Goal: Task Accomplishment & Management: Complete application form

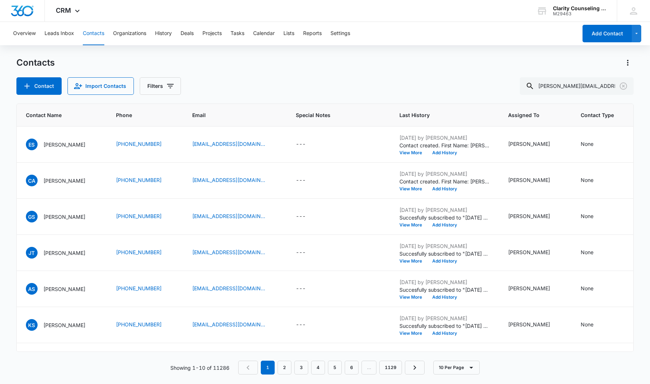
type input "[PERSON_NAME][EMAIL_ADDRESS][DOMAIN_NAME]"
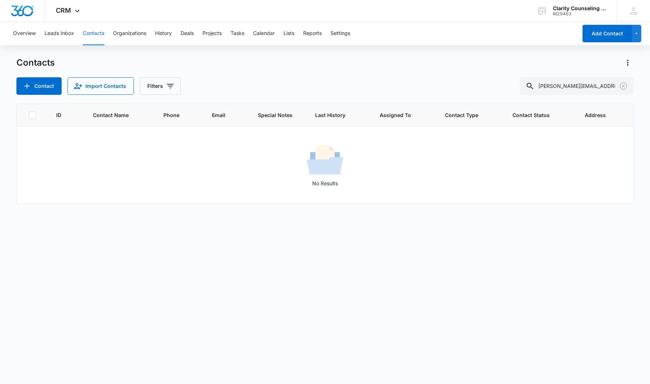
click at [621, 86] on icon "Clear" at bounding box center [623, 86] width 9 height 9
click at [621, 86] on div at bounding box center [624, 86] width 12 height 18
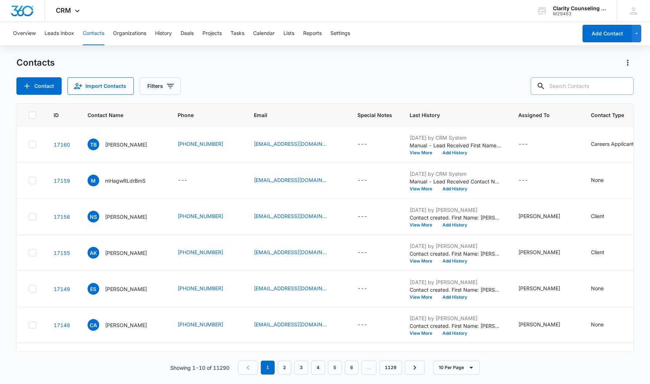
paste input "[PERSON_NAME][EMAIL_ADDRESS][DOMAIN_NAME]"
type input "[PERSON_NAME][EMAIL_ADDRESS][DOMAIN_NAME]"
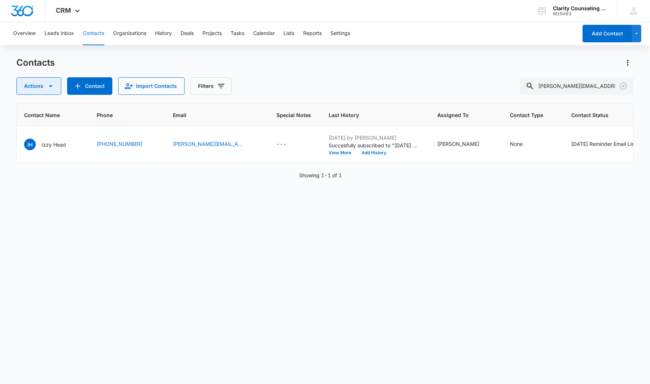
scroll to position [0, 64]
click at [622, 87] on icon "Clear" at bounding box center [623, 86] width 9 height 9
drag, startPoint x: 30, startPoint y: 86, endPoint x: 593, endPoint y: 86, distance: 562.4
click at [622, 87] on div at bounding box center [624, 86] width 12 height 18
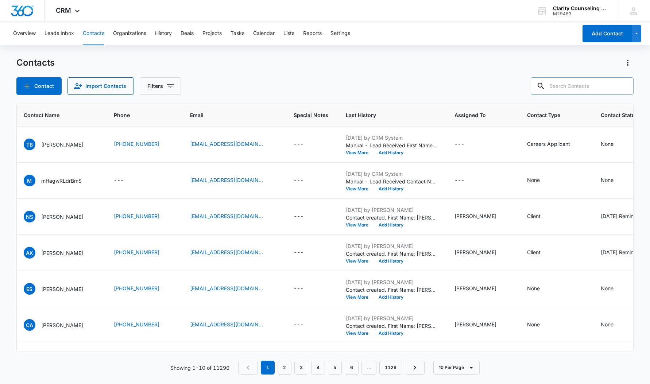
paste input "[EMAIL_ADDRESS][DOMAIN_NAME]"
type input "[EMAIL_ADDRESS][DOMAIN_NAME]"
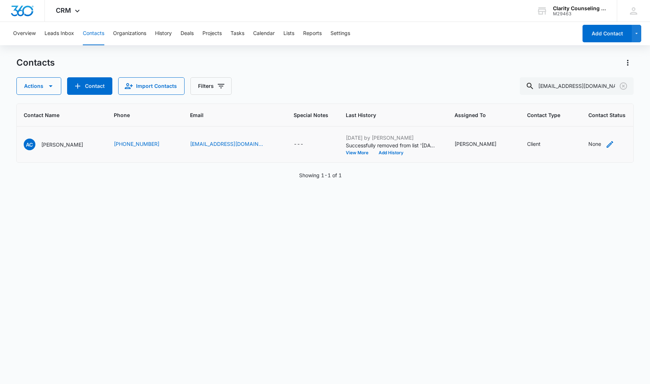
click at [589, 142] on div "None" at bounding box center [595, 144] width 13 height 8
click at [573, 95] on div at bounding box center [556, 97] width 36 height 9
click at [571, 146] on p "[DATE] Reminder Email List" at bounding box center [564, 149] width 48 height 15
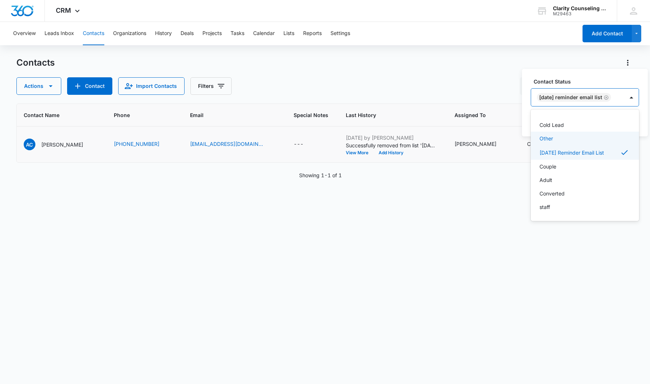
scroll to position [107, 0]
click at [624, 98] on div "[DATE] Reminder Email List" at bounding box center [577, 98] width 93 height 18
click at [627, 122] on button "Save" at bounding box center [629, 121] width 22 height 14
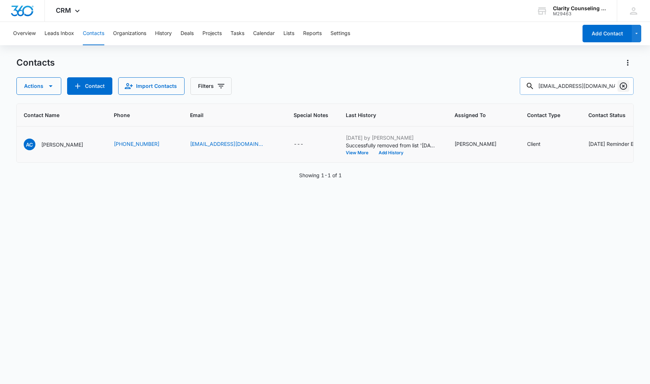
click at [623, 86] on icon "Clear" at bounding box center [623, 86] width 9 height 9
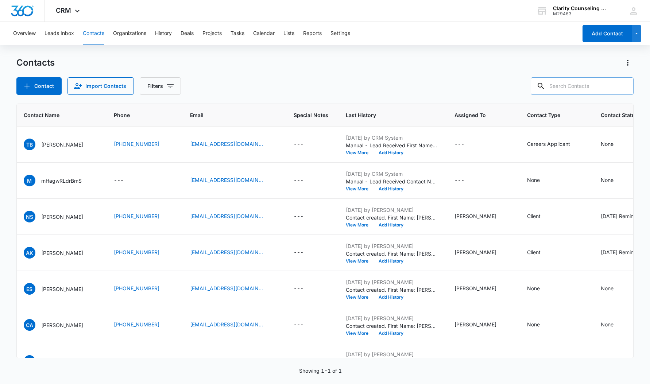
click at [623, 86] on div at bounding box center [624, 86] width 12 height 18
paste input "[EMAIL_ADDRESS][DOMAIN_NAME]"
type input "[EMAIL_ADDRESS][DOMAIN_NAME]"
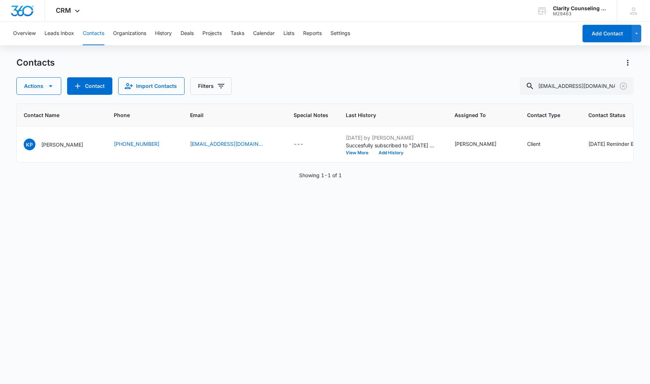
click at [623, 85] on icon "Clear" at bounding box center [623, 85] width 7 height 7
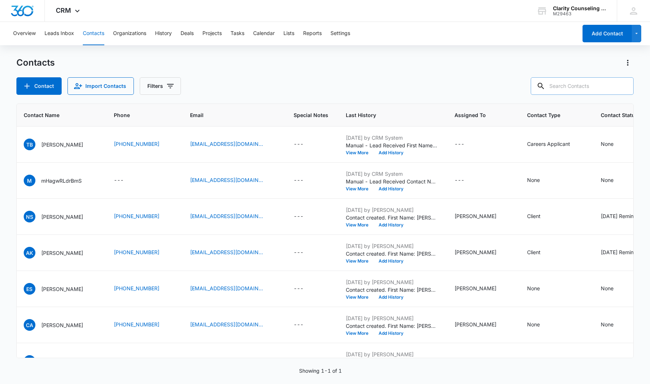
drag, startPoint x: 0, startPoint y: 91, endPoint x: 592, endPoint y: 84, distance: 591.6
click at [623, 85] on div at bounding box center [624, 86] width 12 height 18
paste input "[EMAIL_ADDRESS][DOMAIN_NAME]"
type input "[EMAIL_ADDRESS][DOMAIN_NAME]"
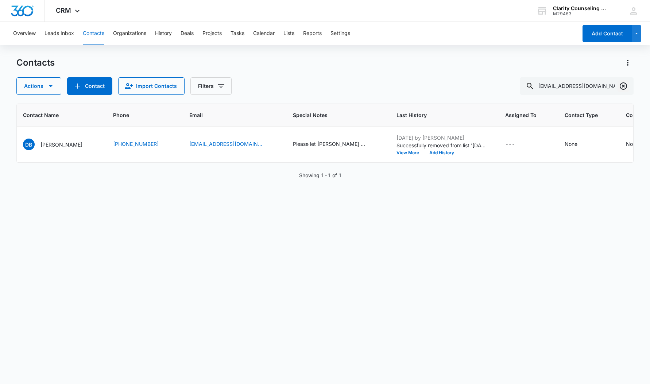
click at [622, 88] on icon "Clear" at bounding box center [623, 86] width 9 height 9
click at [622, 88] on div at bounding box center [624, 86] width 12 height 18
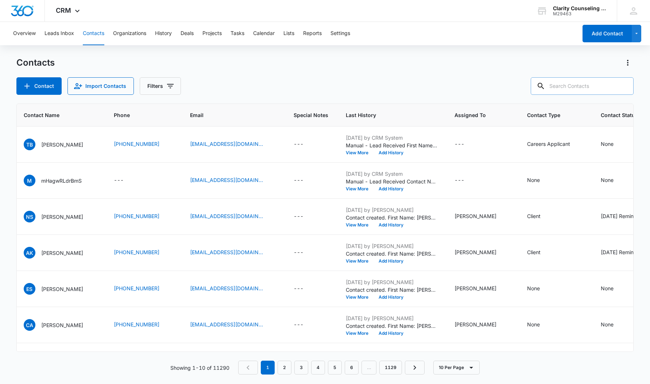
paste input "[EMAIL_ADDRESS][DOMAIN_NAME]"
type input "[EMAIL_ADDRESS][DOMAIN_NAME]"
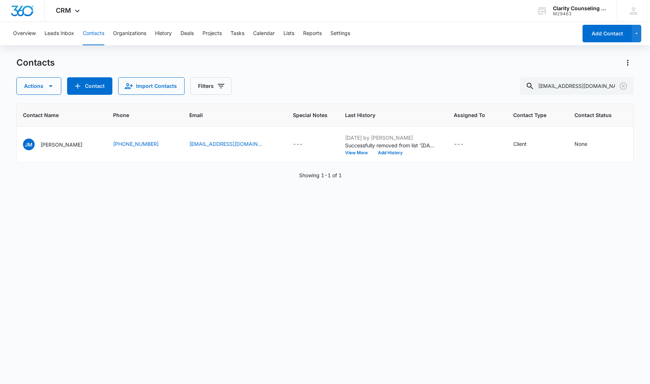
click at [623, 88] on icon "Clear" at bounding box center [623, 86] width 9 height 9
drag, startPoint x: 2, startPoint y: 120, endPoint x: 623, endPoint y: 88, distance: 622.0
click at [623, 88] on div at bounding box center [624, 86] width 12 height 18
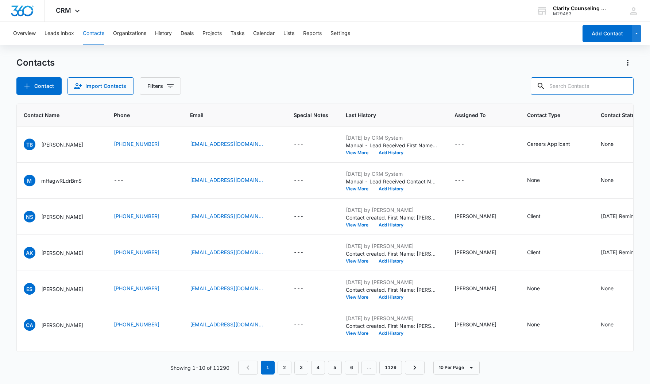
paste input "[EMAIL_ADDRESS][DOMAIN_NAME]"
type input "[EMAIL_ADDRESS][DOMAIN_NAME]"
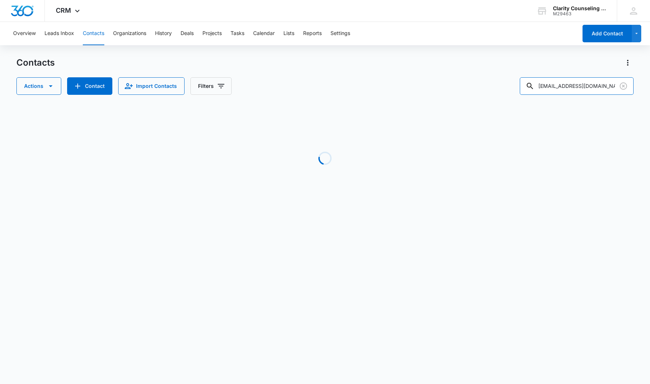
scroll to position [0, 61]
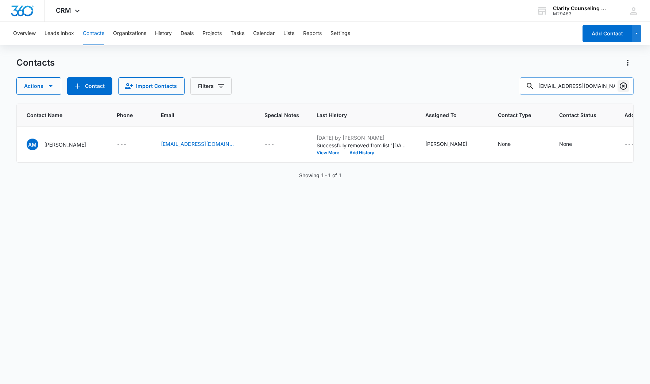
click at [623, 88] on icon "Clear" at bounding box center [623, 86] width 9 height 9
click at [623, 88] on div at bounding box center [624, 86] width 12 height 18
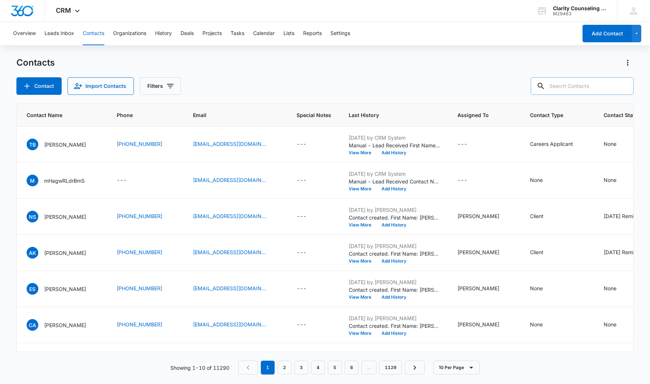
paste input "[EMAIL_ADDRESS][DOMAIN_NAME]"
type input "[EMAIL_ADDRESS][DOMAIN_NAME]"
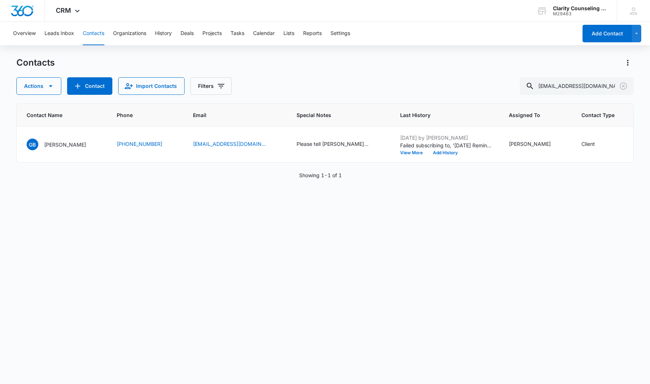
click at [623, 87] on icon "Clear" at bounding box center [623, 86] width 9 height 9
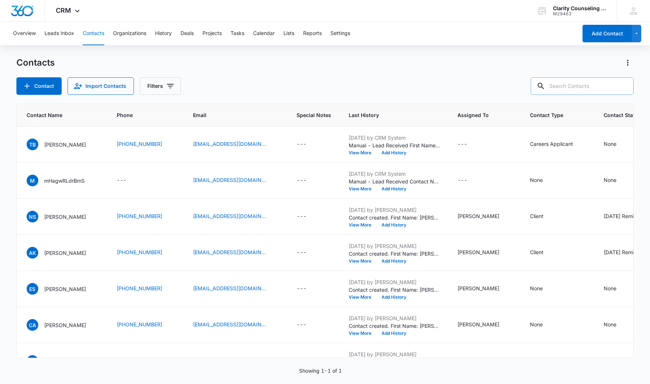
drag, startPoint x: 13, startPoint y: 81, endPoint x: 617, endPoint y: 86, distance: 604.7
click at [623, 87] on div at bounding box center [624, 86] width 12 height 18
paste input "[EMAIL_ADDRESS][DOMAIN_NAME]"
type input "[EMAIL_ADDRESS][DOMAIN_NAME]"
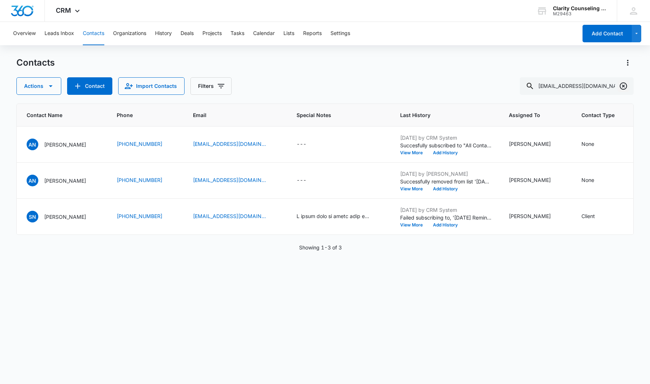
click at [622, 84] on icon "Clear" at bounding box center [623, 85] width 7 height 7
click at [622, 84] on div at bounding box center [624, 86] width 12 height 18
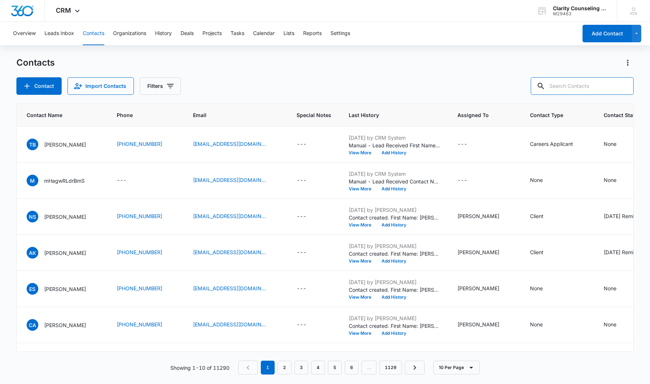
paste input "[PERSON_NAME][EMAIL_ADDRESS][PERSON_NAME][DOMAIN_NAME]"
type input "[PERSON_NAME][EMAIL_ADDRESS][PERSON_NAME][DOMAIN_NAME]"
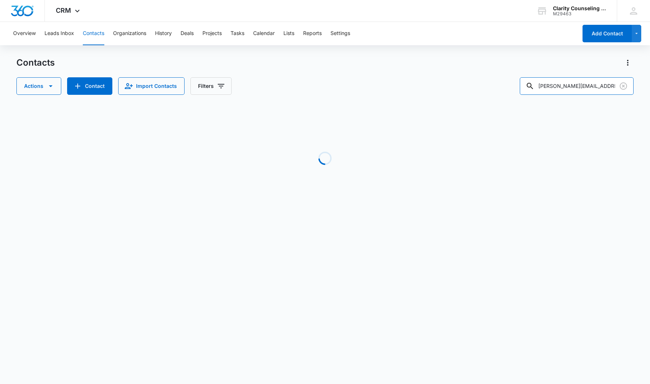
scroll to position [0, 0]
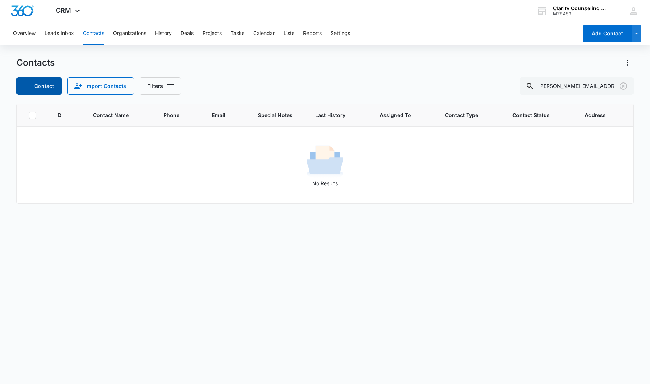
click at [30, 84] on icon "Add Contact" at bounding box center [27, 86] width 9 height 9
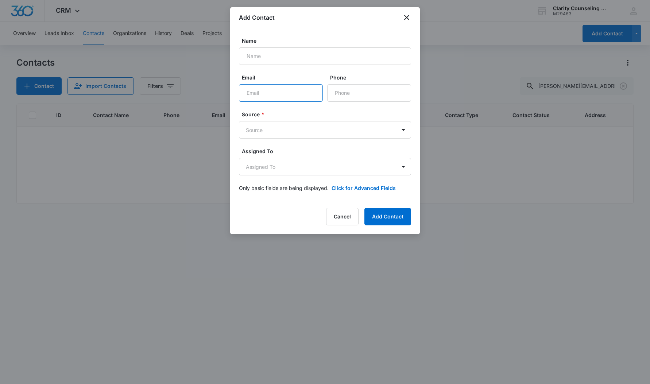
paste input "[PERSON_NAME][EMAIL_ADDRESS][PERSON_NAME][DOMAIN_NAME]"
type input "[PERSON_NAME][EMAIL_ADDRESS][PERSON_NAME][DOMAIN_NAME]"
paste input "[PERSON_NAME]"
type input "[PERSON_NAME]"
paste input "[PHONE_NUMBER]"
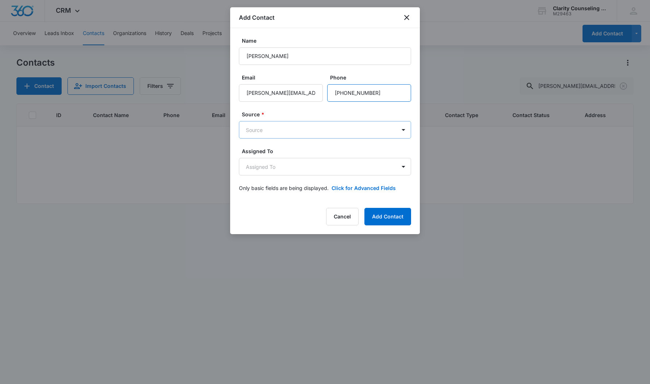
type input "[PHONE_NUMBER]"
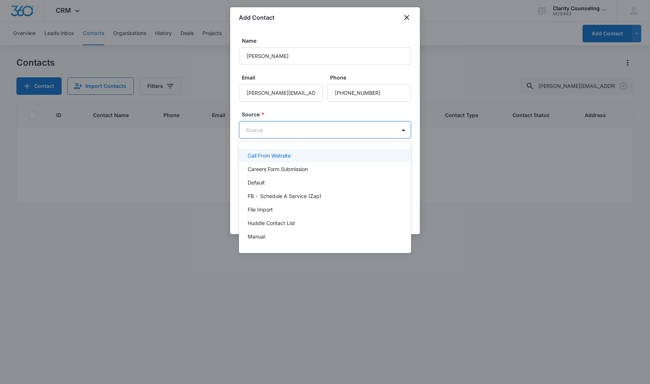
click at [332, 127] on body "CRM Apps Reputation Websites Forms CRM Email Social Content Ads Intelligence Fi…" at bounding box center [325, 192] width 650 height 384
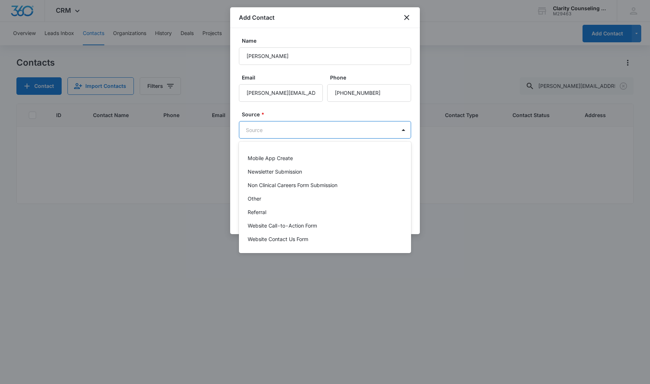
scroll to position [92, 0]
click at [249, 196] on p "Other" at bounding box center [255, 199] width 14 height 8
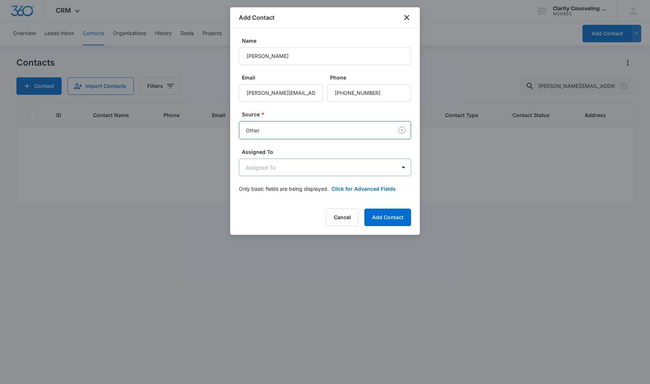
click at [263, 171] on body "CRM Apps Reputation Websites Forms CRM Email Social Content Ads Intelligence Fi…" at bounding box center [325, 192] width 650 height 384
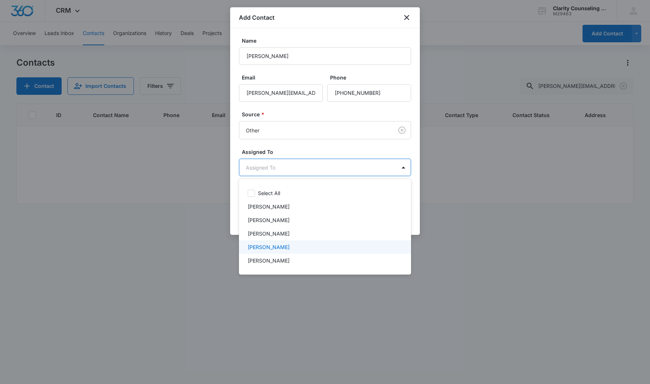
click at [277, 246] on p "[PERSON_NAME]" at bounding box center [269, 247] width 42 height 8
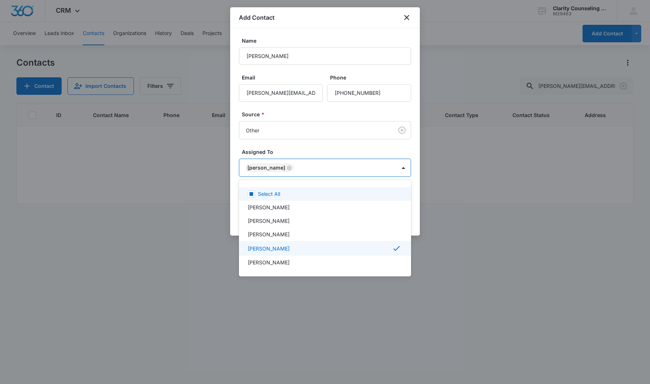
click at [300, 147] on div at bounding box center [325, 192] width 650 height 384
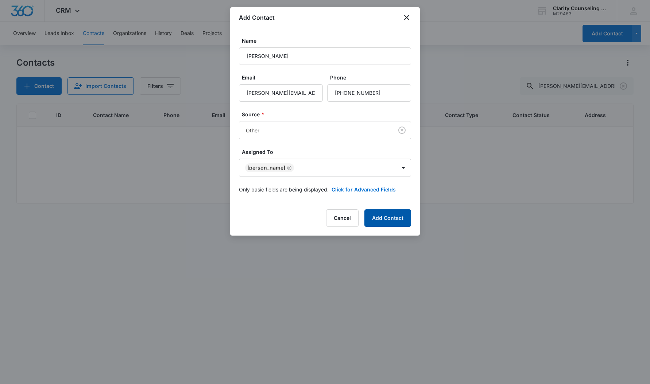
click at [384, 226] on button "Add Contact" at bounding box center [388, 218] width 47 height 18
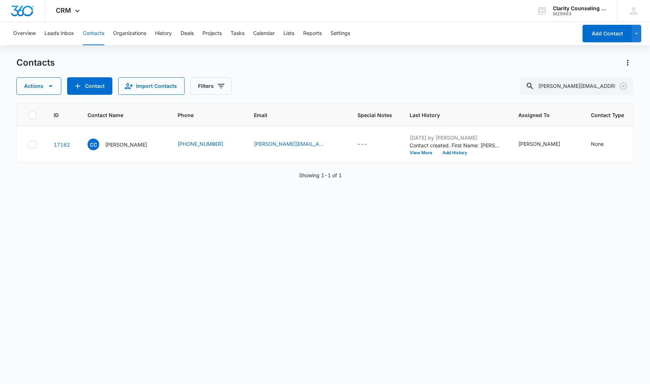
click at [621, 85] on icon "Clear" at bounding box center [623, 85] width 7 height 7
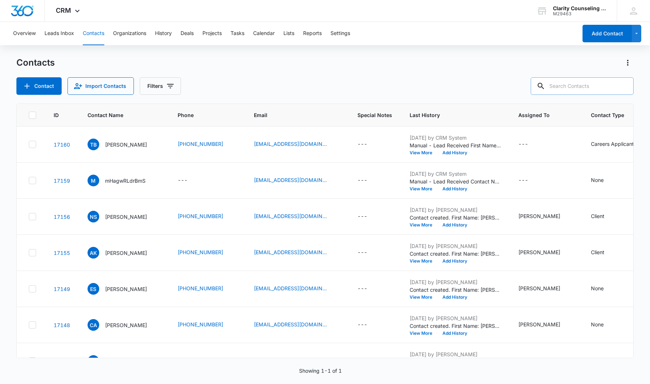
drag, startPoint x: 3, startPoint y: 150, endPoint x: 608, endPoint y: 85, distance: 608.5
click at [621, 85] on div at bounding box center [624, 86] width 12 height 18
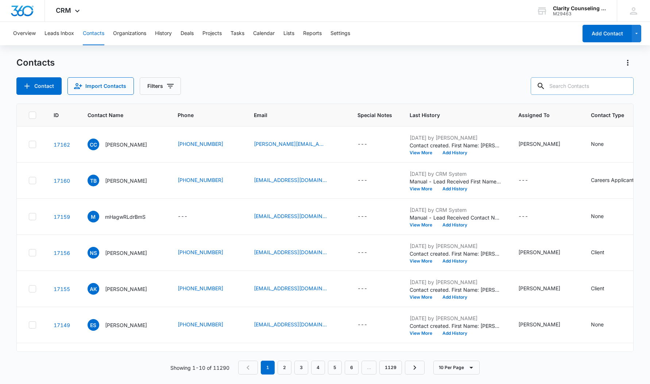
paste input "[EMAIL_ADDRESS][DOMAIN_NAME]"
type input "[EMAIL_ADDRESS][DOMAIN_NAME]"
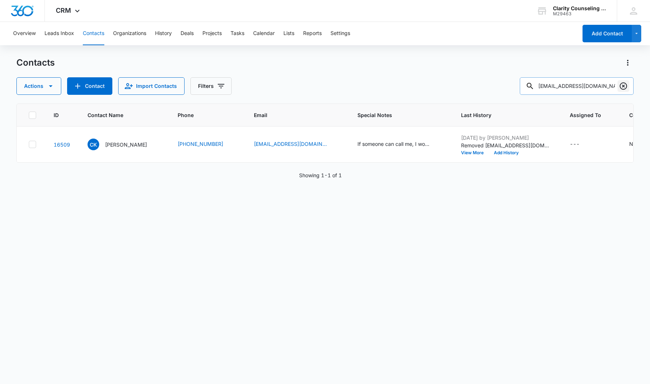
click at [623, 86] on icon "Clear" at bounding box center [623, 86] width 9 height 9
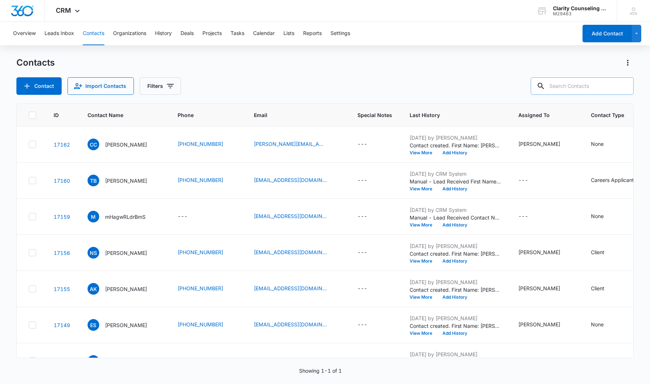
click at [623, 86] on div at bounding box center [624, 86] width 12 height 18
paste input "[EMAIL_ADDRESS][DOMAIN_NAME]"
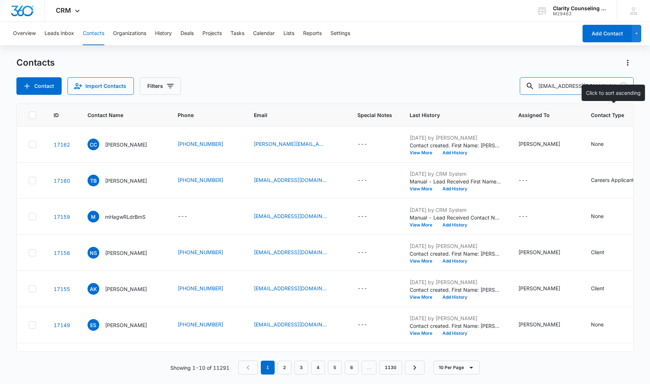
type input "[EMAIL_ADDRESS][DOMAIN_NAME]"
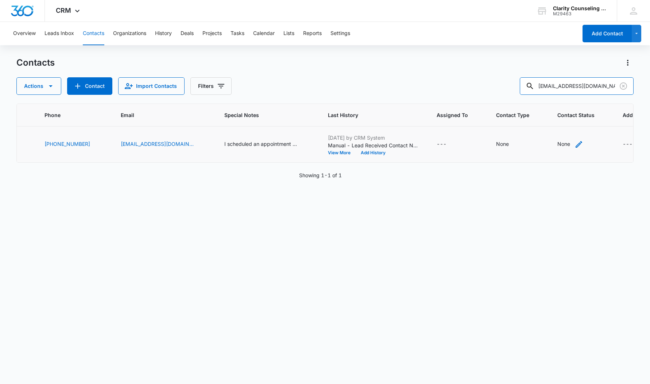
scroll to position [0, 132]
click at [558, 143] on div "None" at bounding box center [571, 144] width 26 height 9
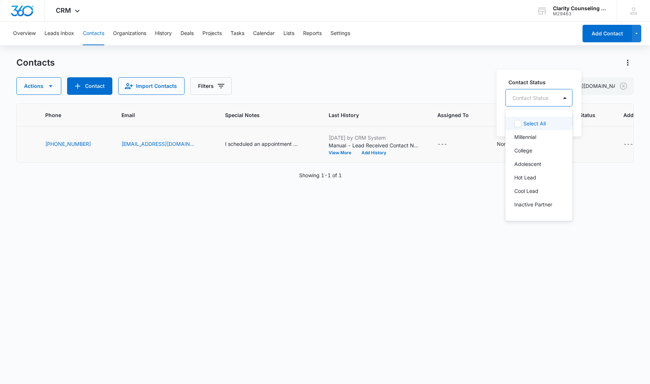
click at [544, 96] on div at bounding box center [531, 97] width 36 height 9
drag, startPoint x: 545, startPoint y: 145, endPoint x: 557, endPoint y: 122, distance: 25.1
click at [545, 145] on p "[DATE] Reminder Email List" at bounding box center [539, 149] width 48 height 15
click at [614, 95] on div "[DATE] Reminder Email List" at bounding box center [560, 97] width 108 height 18
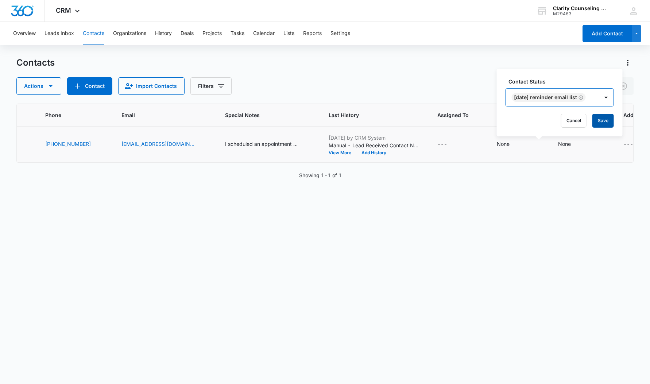
click at [611, 123] on button "Save" at bounding box center [604, 121] width 22 height 14
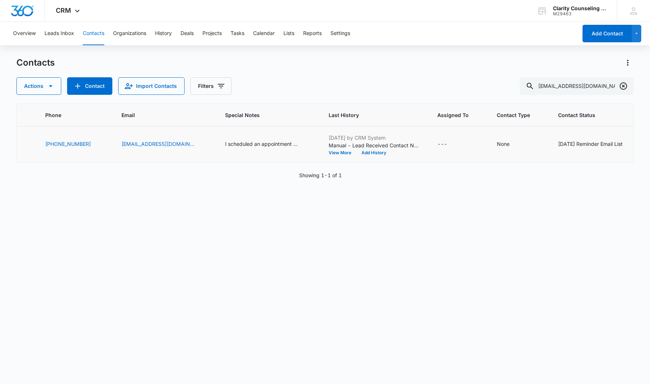
click at [620, 87] on icon "Clear" at bounding box center [623, 85] width 7 height 7
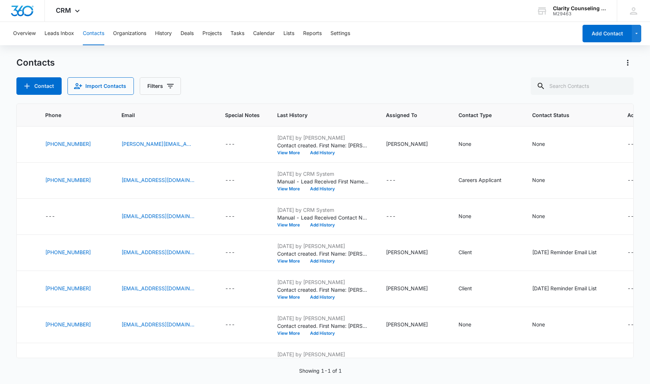
click at [620, 87] on div at bounding box center [624, 86] width 12 height 18
paste input "[EMAIL_ADDRESS][DOMAIN_NAME]"
type input "[EMAIL_ADDRESS][DOMAIN_NAME]"
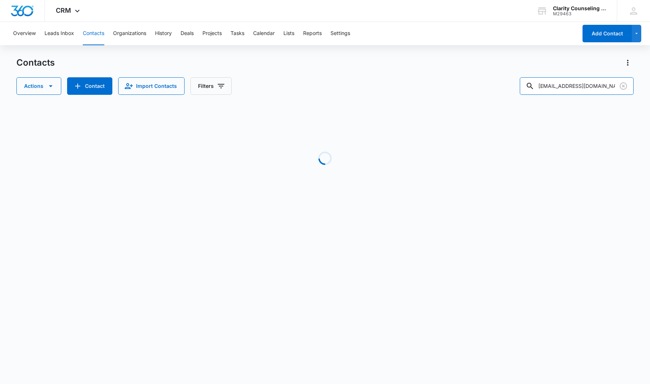
scroll to position [0, 107]
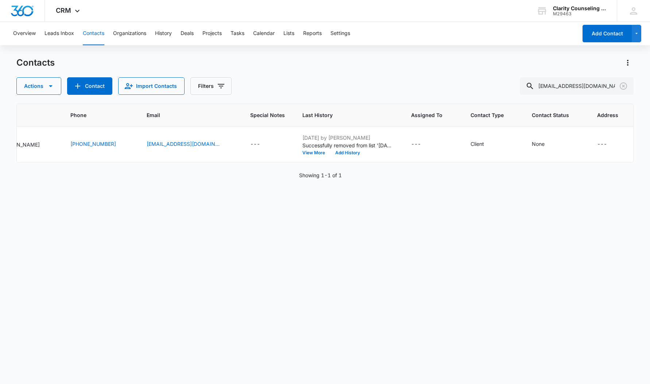
click at [623, 86] on icon "Clear" at bounding box center [623, 86] width 9 height 9
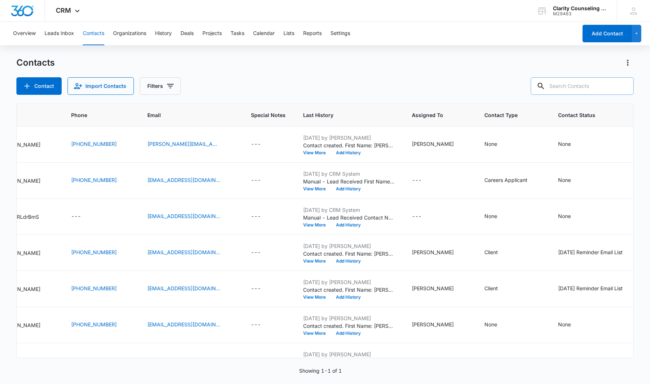
drag, startPoint x: 54, startPoint y: 147, endPoint x: 594, endPoint y: 85, distance: 544.4
click at [623, 86] on div at bounding box center [624, 86] width 12 height 18
paste input "[EMAIL_ADDRESS][DOMAIN_NAME]"
type input "[EMAIL_ADDRESS][DOMAIN_NAME]"
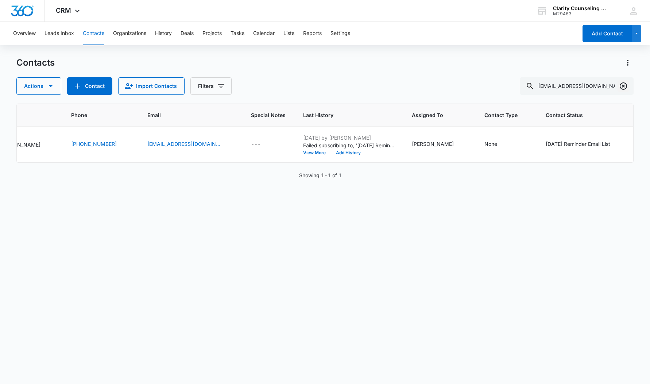
click at [627, 85] on icon "Clear" at bounding box center [623, 85] width 7 height 7
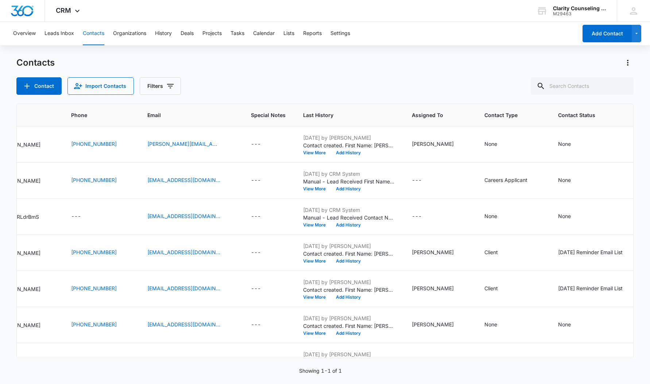
click at [627, 85] on div at bounding box center [624, 86] width 12 height 18
paste input "[EMAIL_ADDRESS][DOMAIN_NAME]"
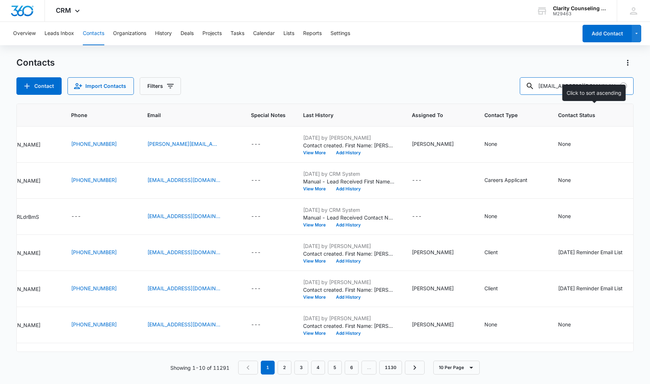
type input "[EMAIL_ADDRESS][DOMAIN_NAME]"
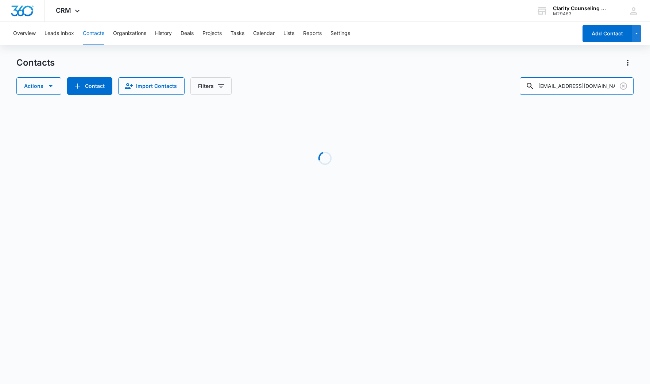
scroll to position [0, 99]
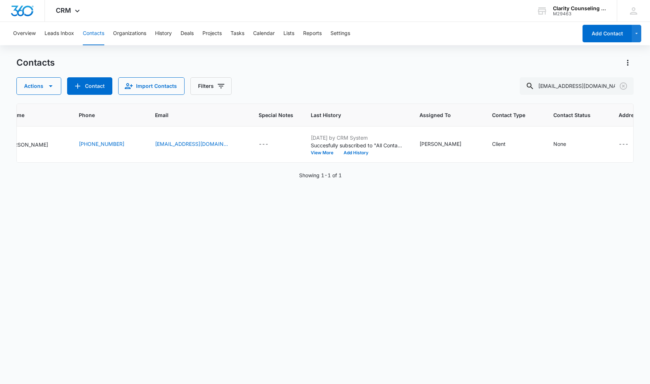
click at [626, 86] on icon "Clear" at bounding box center [623, 86] width 9 height 9
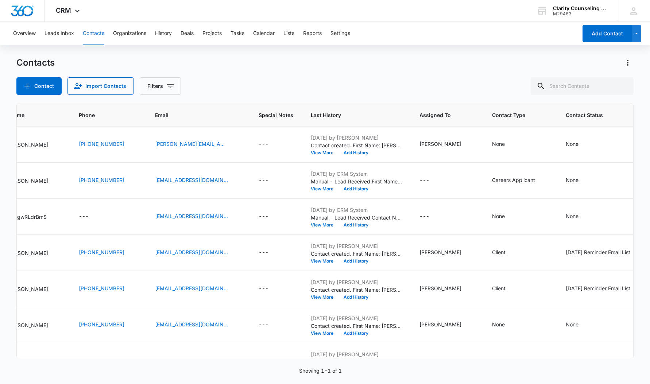
click at [626, 86] on div at bounding box center [624, 86] width 12 height 18
paste input "[EMAIL_ADDRESS][DOMAIN_NAME]"
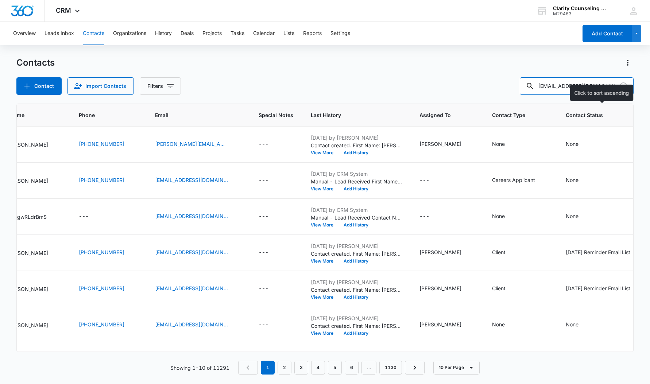
type input "[EMAIL_ADDRESS][DOMAIN_NAME]"
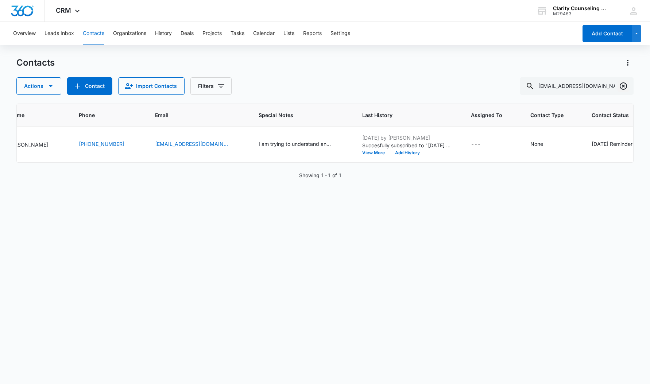
click at [624, 84] on icon "Clear" at bounding box center [623, 86] width 9 height 9
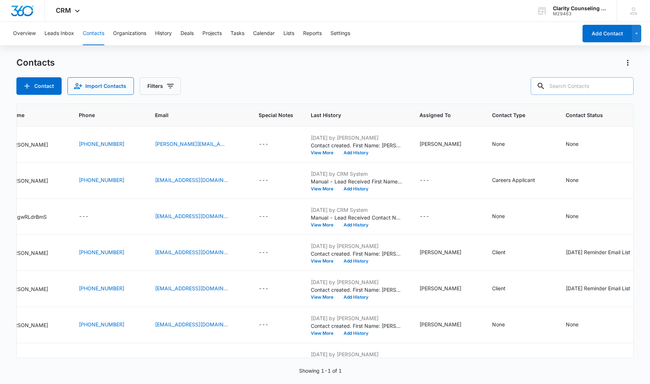
drag, startPoint x: 624, startPoint y: 84, endPoint x: 599, endPoint y: 83, distance: 25.2
click at [624, 84] on div at bounding box center [624, 86] width 12 height 18
paste input "[EMAIL_ADDRESS][DOMAIN_NAME]"
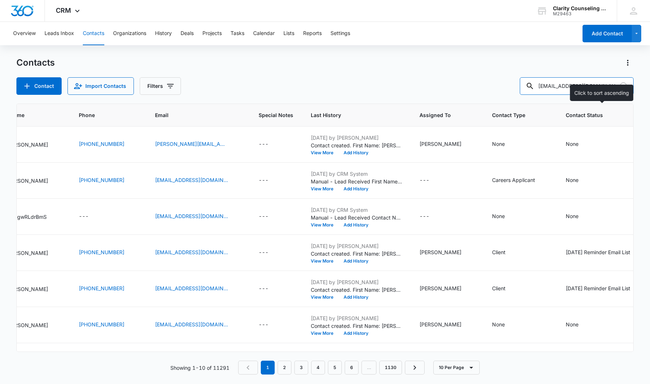
type input "[EMAIL_ADDRESS][DOMAIN_NAME]"
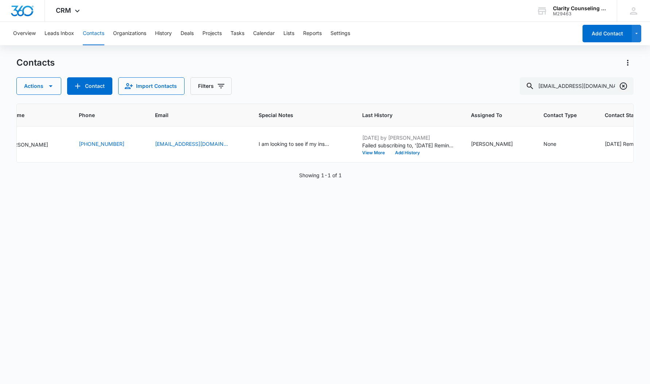
click at [619, 87] on button "Clear" at bounding box center [624, 86] width 12 height 12
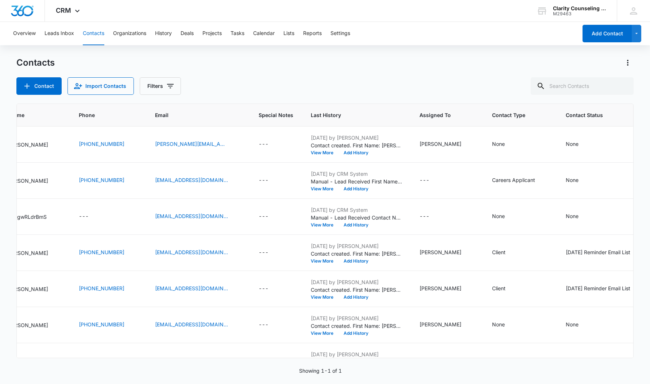
drag, startPoint x: 619, startPoint y: 87, endPoint x: 627, endPoint y: 88, distance: 8.0
click at [619, 87] on div at bounding box center [624, 86] width 12 height 18
paste input "[EMAIL_ADDRESS][DOMAIN_NAME]"
type input "[EMAIL_ADDRESS][DOMAIN_NAME]"
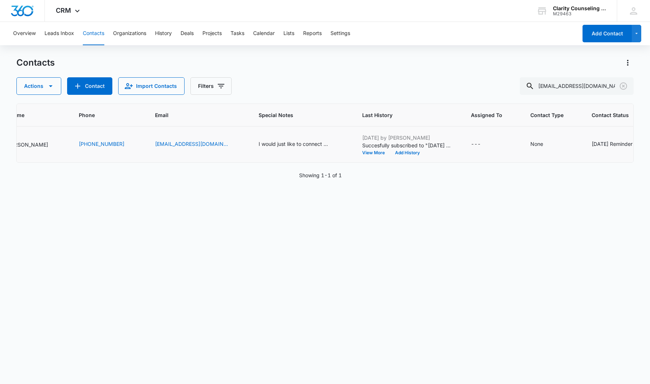
click at [603, 144] on div "[DATE] Reminder Email List" at bounding box center [624, 144] width 65 height 8
click at [504, 139] on icon "Remove Saturday Reminder Email List" at bounding box center [505, 138] width 5 height 5
click at [524, 160] on button "Save" at bounding box center [527, 161] width 22 height 14
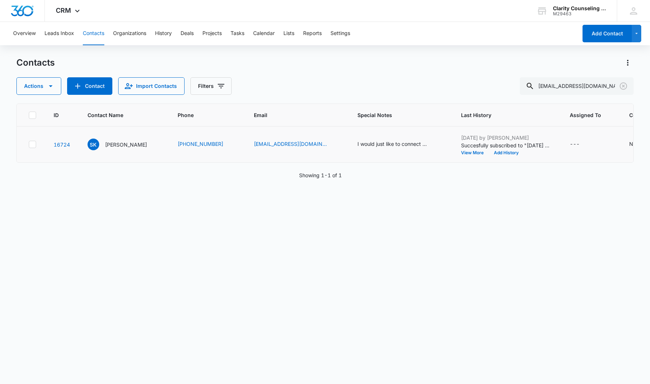
scroll to position [0, 0]
click at [625, 86] on icon "Clear" at bounding box center [623, 86] width 9 height 9
click at [625, 86] on div at bounding box center [624, 86] width 12 height 18
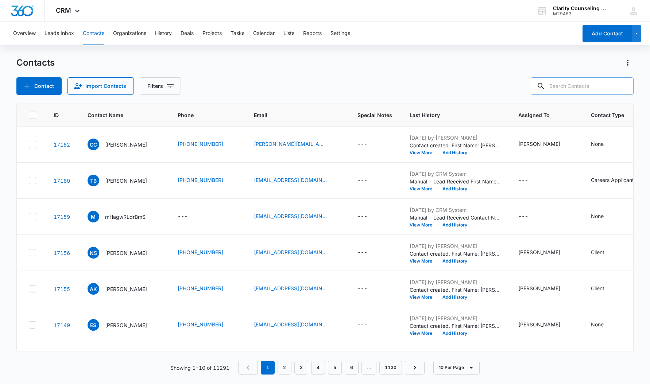
paste input "[EMAIL_ADDRESS][PERSON_NAME][DOMAIN_NAME]"
type input "[EMAIL_ADDRESS][PERSON_NAME][DOMAIN_NAME]"
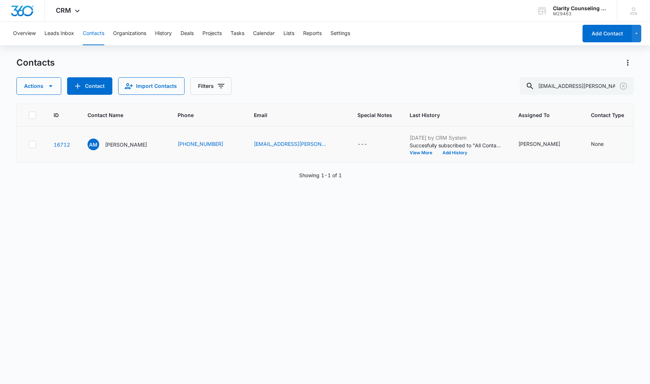
click at [622, 86] on icon "Clear" at bounding box center [623, 86] width 9 height 9
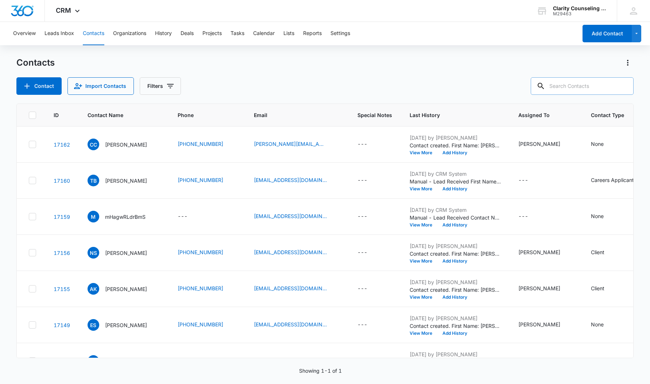
drag, startPoint x: 18, startPoint y: 139, endPoint x: 581, endPoint y: 85, distance: 566.1
click at [622, 86] on div at bounding box center [624, 86] width 12 height 18
paste input "[EMAIL_ADDRESS][DOMAIN_NAME]"
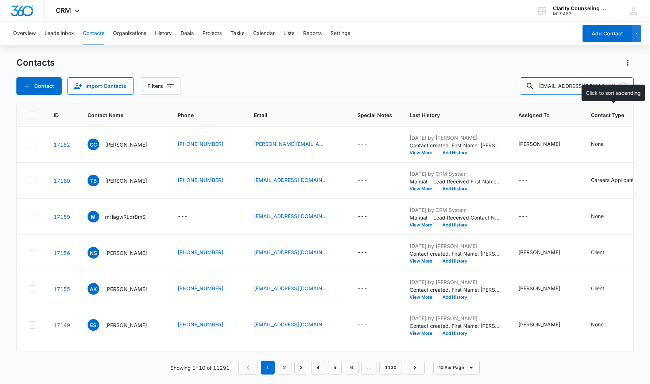
type input "[EMAIL_ADDRESS][DOMAIN_NAME]"
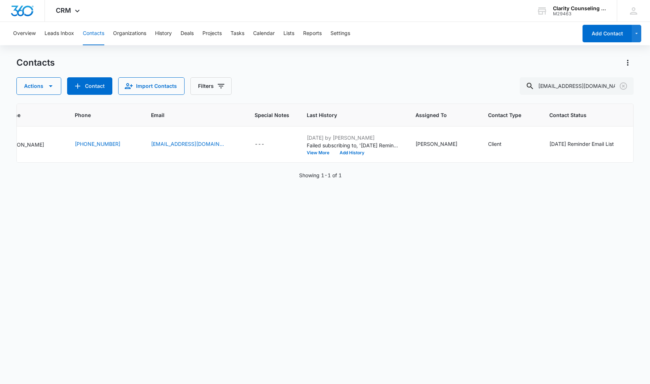
scroll to position [0, 104]
click at [597, 145] on div "[DATE] Reminder Email List" at bounding box center [581, 144] width 65 height 8
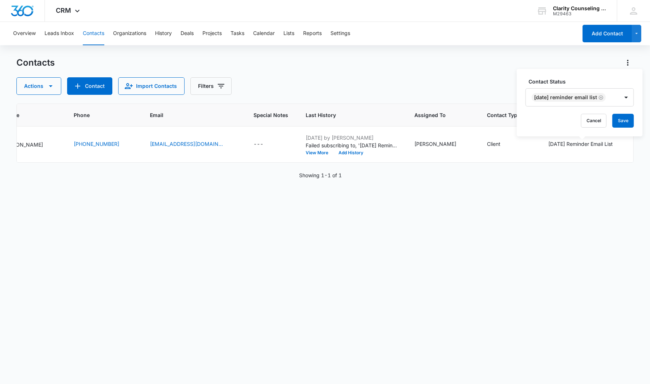
click at [603, 98] on div "Remove Saturday Reminder Email List" at bounding box center [600, 97] width 7 height 5
click at [584, 120] on button "Save" at bounding box center [582, 121] width 22 height 14
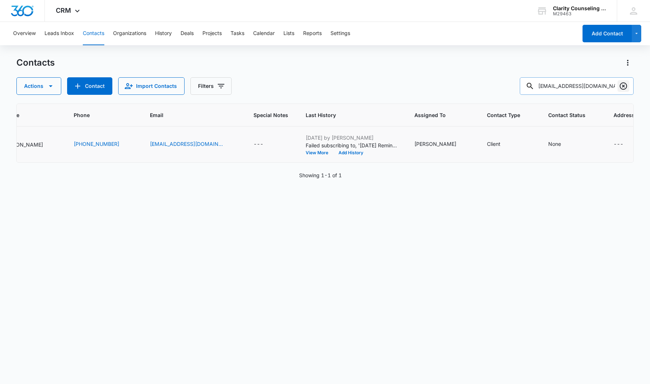
click at [623, 86] on icon "Clear" at bounding box center [623, 86] width 9 height 9
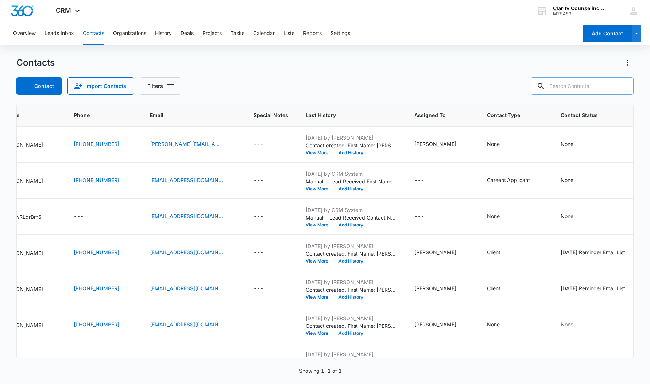
click at [623, 86] on div at bounding box center [624, 86] width 12 height 18
paste input "[EMAIL_ADDRESS][DOMAIN_NAME]"
type input "[EMAIL_ADDRESS][DOMAIN_NAME]"
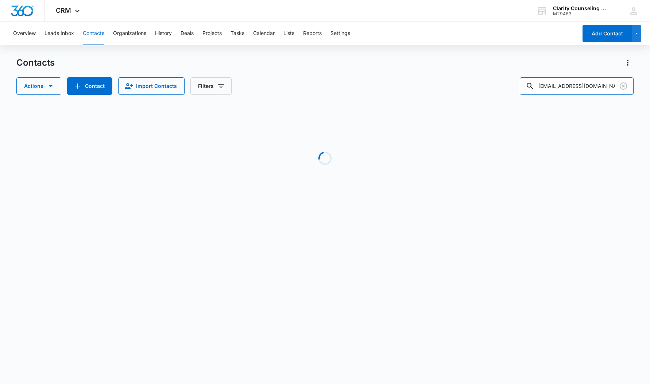
scroll to position [0, 0]
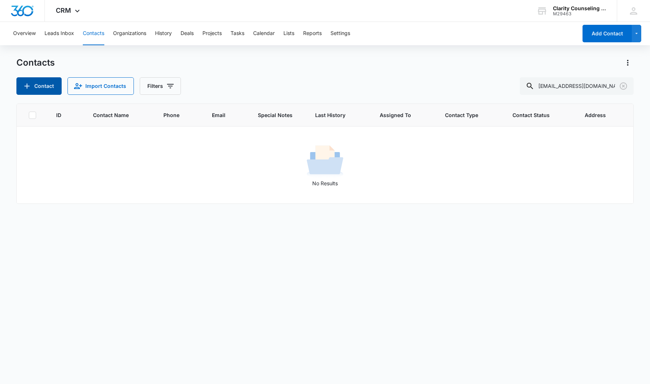
click at [36, 92] on button "Contact" at bounding box center [38, 86] width 45 height 18
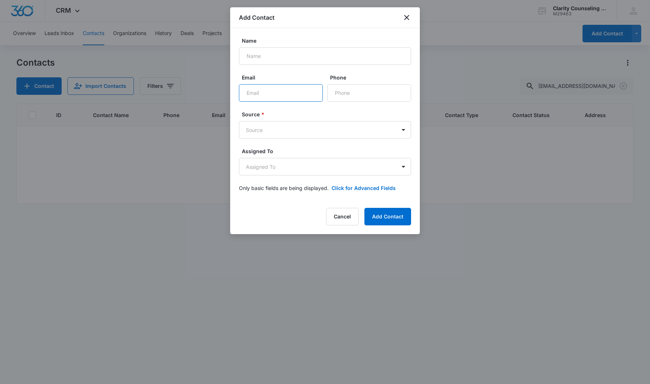
paste input "[EMAIL_ADDRESS][DOMAIN_NAME]"
type input "[EMAIL_ADDRESS][DOMAIN_NAME]"
paste input "[PHONE_NUMBER]"
type input "[PHONE_NUMBER]"
paste input "[PERSON_NAME]"
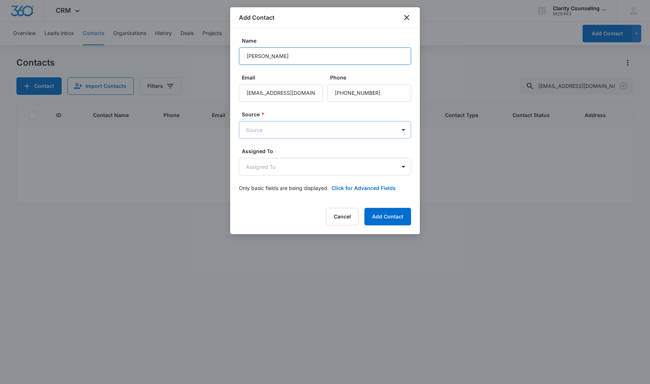
type input "[PERSON_NAME]"
click at [262, 136] on body "CRM Apps Reputation Websites Forms CRM Email Social Content Ads Intelligence Fi…" at bounding box center [325, 192] width 650 height 384
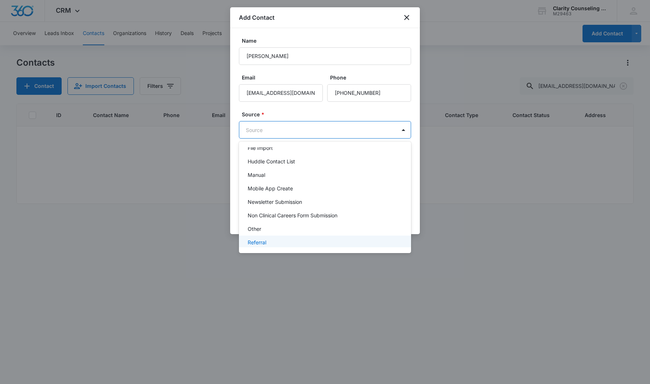
scroll to position [92, 0]
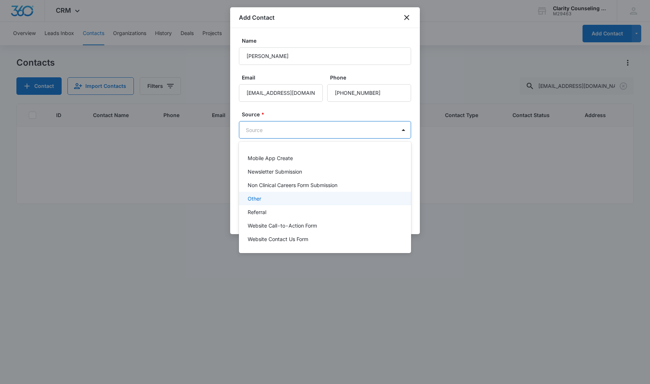
click at [257, 200] on p "Other" at bounding box center [255, 199] width 14 height 8
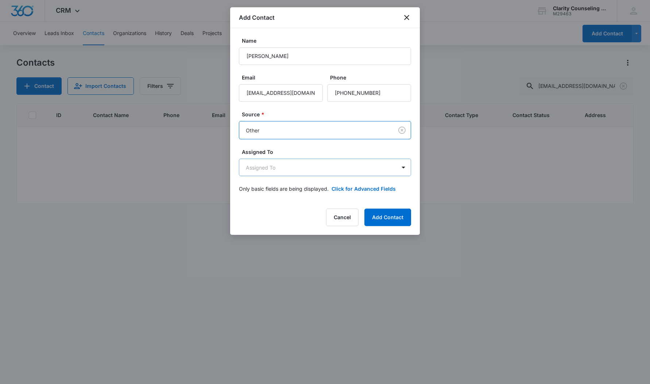
click at [261, 169] on body "CRM Apps Reputation Websites Forms CRM Email Social Content Ads Intelligence Fi…" at bounding box center [325, 192] width 650 height 384
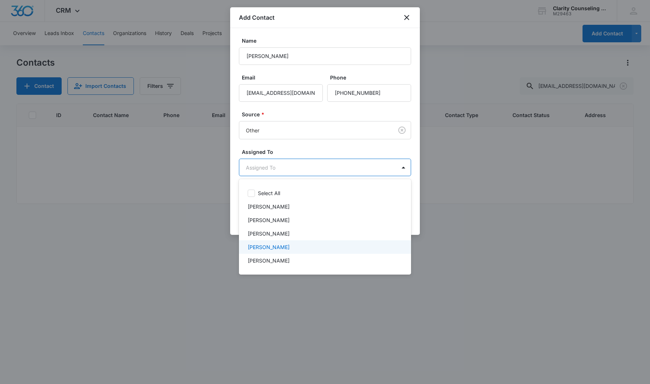
drag, startPoint x: 278, startPoint y: 250, endPoint x: 280, endPoint y: 232, distance: 18.8
click at [278, 250] on p "[PERSON_NAME]" at bounding box center [269, 247] width 42 height 8
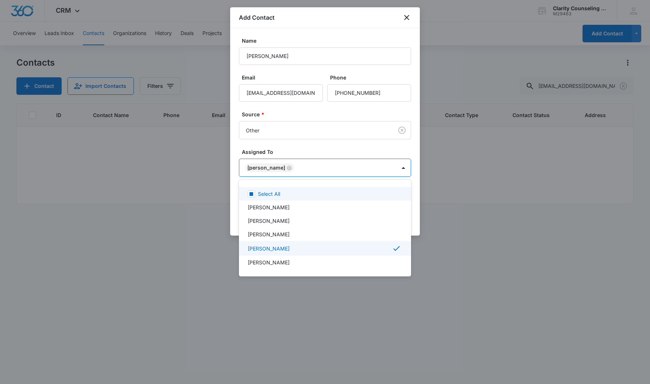
click at [299, 150] on div at bounding box center [325, 192] width 650 height 384
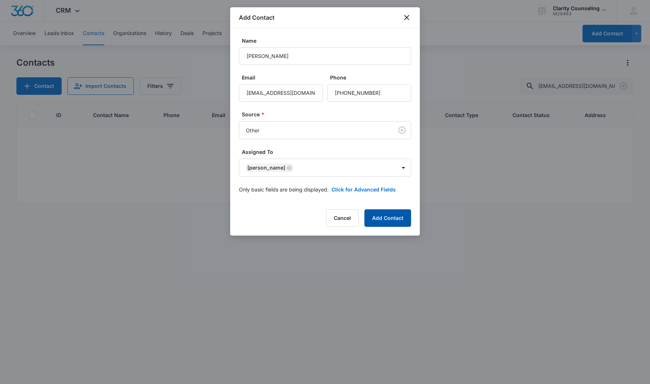
click at [371, 217] on button "Add Contact" at bounding box center [388, 218] width 47 height 18
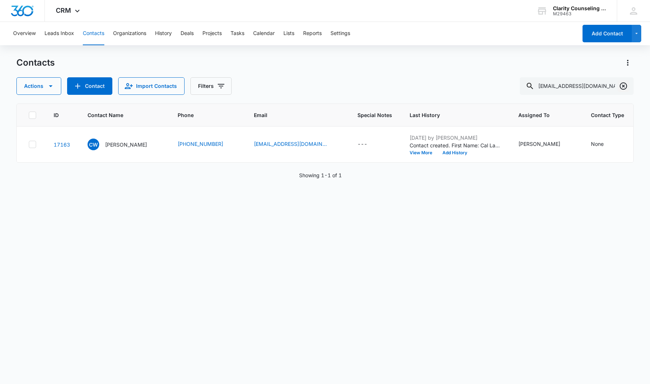
click at [626, 86] on icon "Clear" at bounding box center [623, 86] width 9 height 9
click at [626, 86] on div at bounding box center [624, 86] width 12 height 18
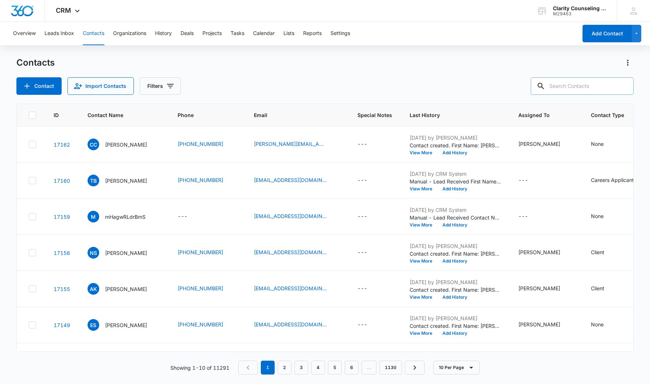
paste input "[EMAIL_ADDRESS][DOMAIN_NAME]"
type input "[EMAIL_ADDRESS][DOMAIN_NAME]"
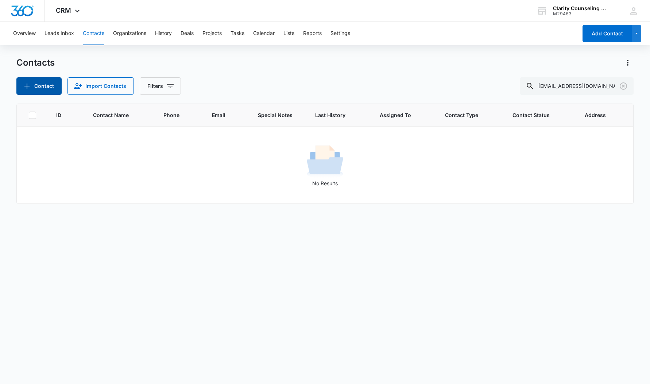
click at [42, 92] on button "Contact" at bounding box center [38, 86] width 45 height 18
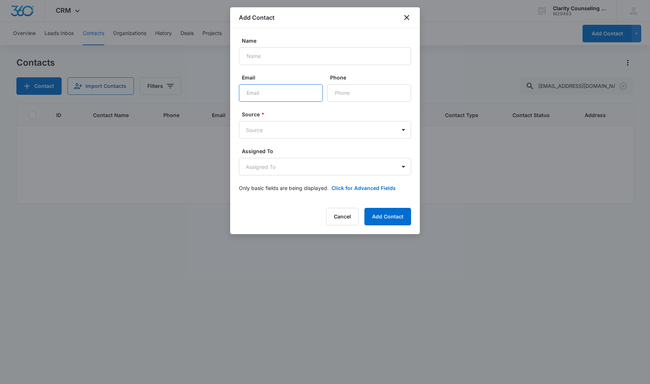
paste input "[EMAIL_ADDRESS][DOMAIN_NAME]"
type input "[EMAIL_ADDRESS][DOMAIN_NAME]"
paste input "[PERSON_NAME]"
type input "[PERSON_NAME]"
paste input "[PHONE_NUMBER]"
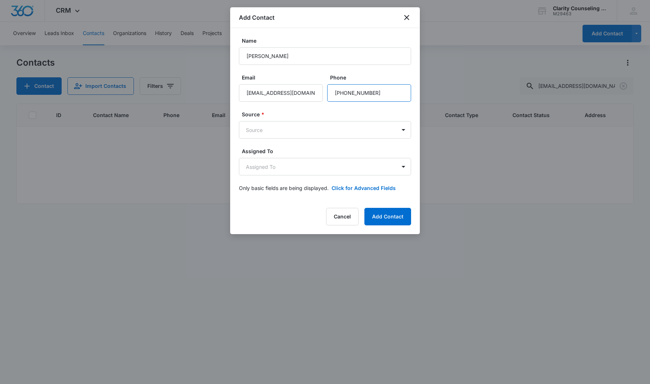
type input "[PHONE_NUMBER]"
drag, startPoint x: 319, startPoint y: 141, endPoint x: 318, endPoint y: 135, distance: 5.5
click at [319, 141] on form "Name [PERSON_NAME] Email [EMAIL_ADDRESS][DOMAIN_NAME] Phone Source * Source Ass…" at bounding box center [325, 119] width 172 height 164
click at [319, 134] on body "CRM Apps Reputation Websites Forms CRM Email Social Content Ads Intelligence Fi…" at bounding box center [325, 192] width 650 height 384
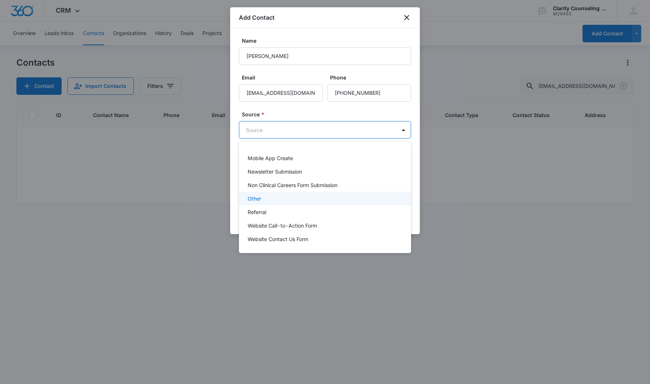
click at [265, 201] on div "Other" at bounding box center [324, 199] width 153 height 8
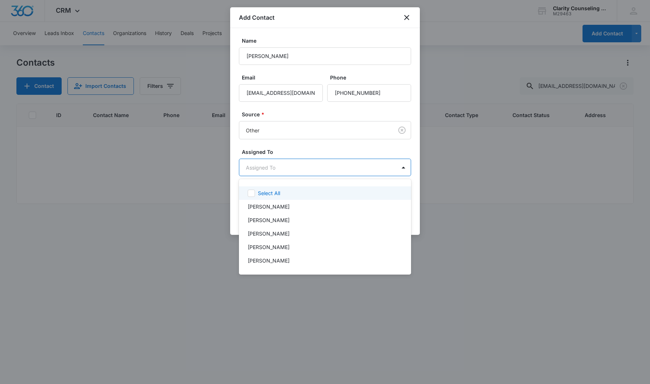
click at [276, 173] on body "CRM Apps Reputation Websites Forms CRM Email Social Content Ads Intelligence Fi…" at bounding box center [325, 192] width 650 height 384
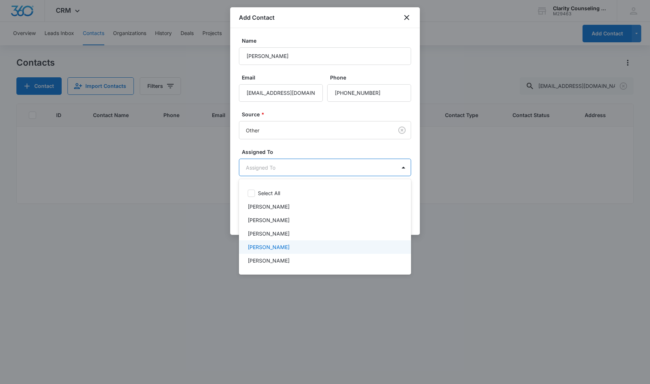
drag, startPoint x: 290, startPoint y: 253, endPoint x: 291, endPoint y: 223, distance: 29.9
click at [290, 253] on div "[PERSON_NAME]" at bounding box center [325, 247] width 172 height 14
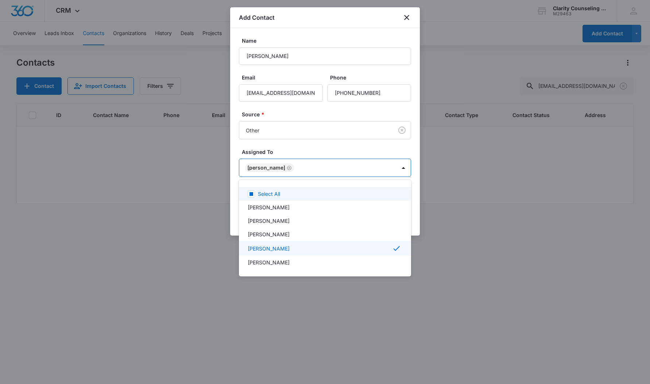
click at [298, 152] on div at bounding box center [325, 192] width 650 height 384
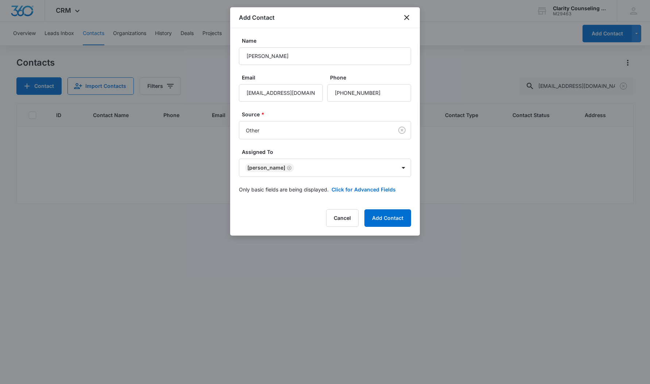
click at [394, 225] on button "Add Contact" at bounding box center [388, 218] width 47 height 18
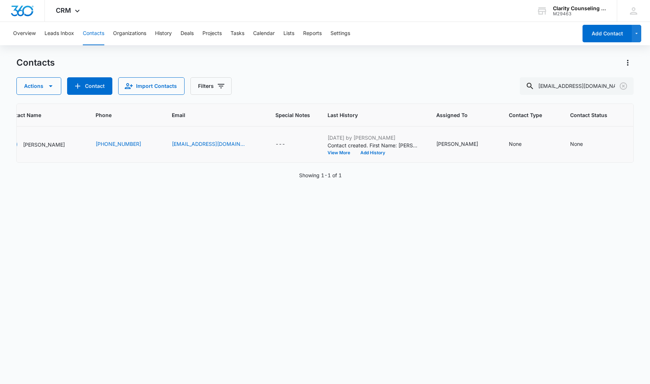
scroll to position [0, 89]
click at [563, 144] on div "None" at bounding box center [569, 144] width 13 height 8
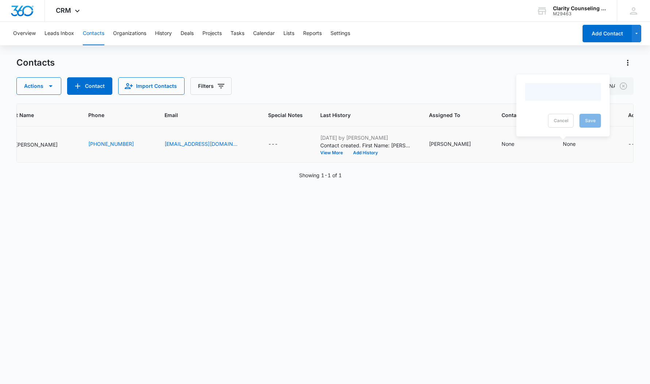
click at [569, 94] on div at bounding box center [564, 92] width 76 height 18
click at [571, 102] on div at bounding box center [555, 97] width 36 height 9
click at [572, 146] on p "[DATE] Reminder Email List" at bounding box center [563, 149] width 48 height 15
drag, startPoint x: 624, startPoint y: 95, endPoint x: 627, endPoint y: 100, distance: 5.6
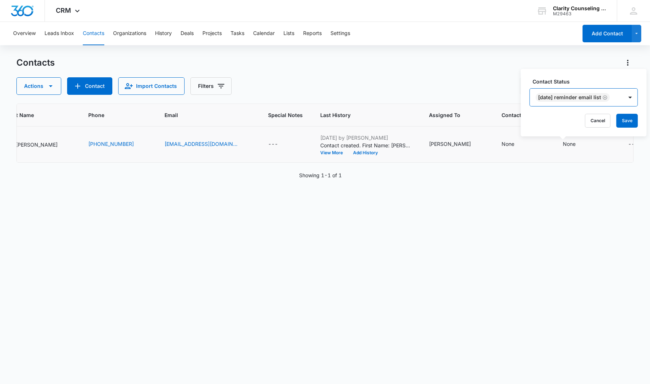
click at [623, 95] on div "[DATE] Reminder Email List" at bounding box center [576, 98] width 93 height 18
click at [627, 123] on button "Save" at bounding box center [628, 121] width 22 height 14
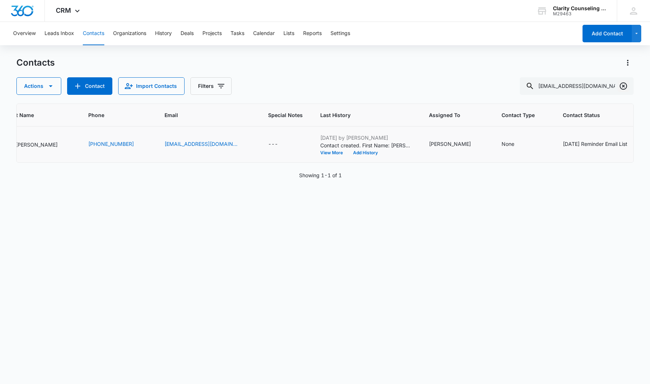
click at [625, 84] on icon "Clear" at bounding box center [623, 86] width 9 height 9
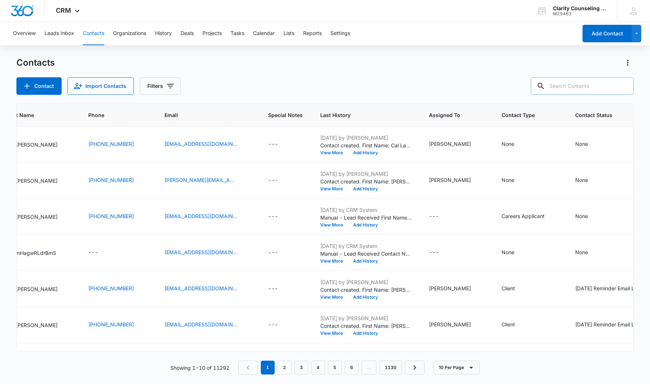
paste input "[EMAIL_ADDRESS][DOMAIN_NAME]"
type input "[EMAIL_ADDRESS][DOMAIN_NAME]"
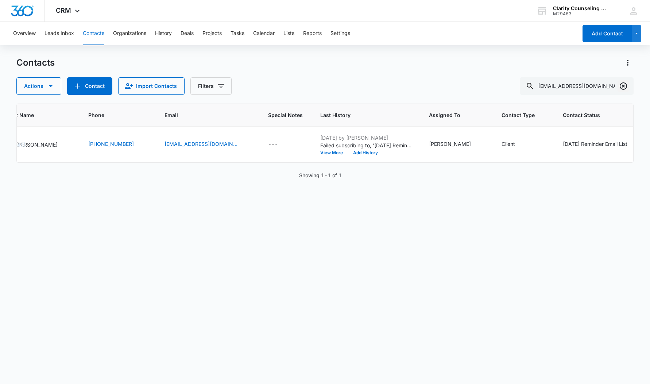
click at [627, 84] on icon "Clear" at bounding box center [623, 86] width 9 height 9
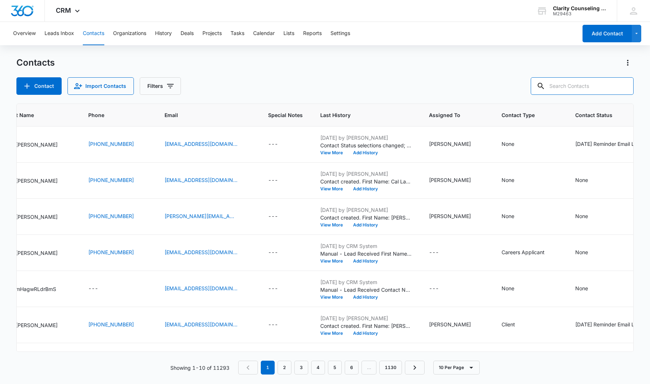
paste input "[EMAIL_ADDRESS][PERSON_NAME][DOMAIN_NAME]"
type input "[EMAIL_ADDRESS][PERSON_NAME][DOMAIN_NAME]"
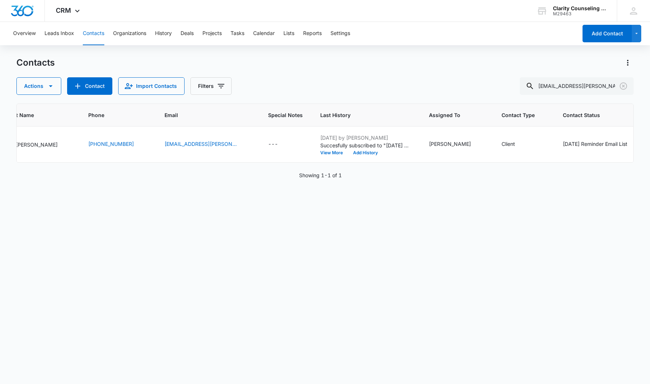
click at [625, 89] on icon "Clear" at bounding box center [623, 85] width 7 height 7
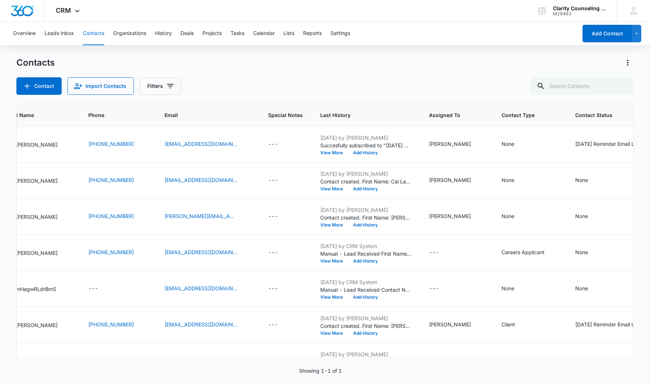
click at [625, 89] on div at bounding box center [624, 86] width 12 height 18
click at [604, 86] on input "text" at bounding box center [582, 86] width 103 height 18
paste input "[EMAIL_ADDRESS][DOMAIN_NAME]"
type input "[EMAIL_ADDRESS][DOMAIN_NAME]"
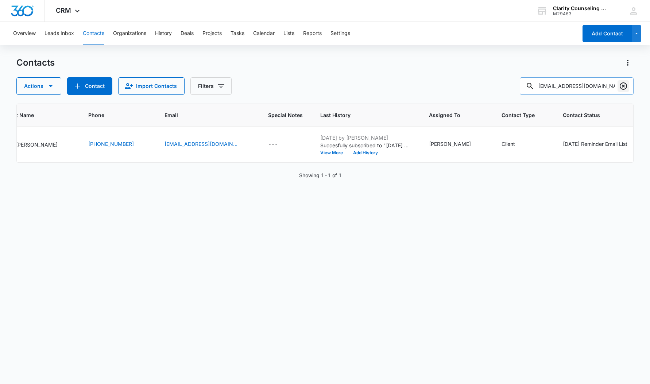
click at [624, 86] on icon "Clear" at bounding box center [623, 85] width 7 height 7
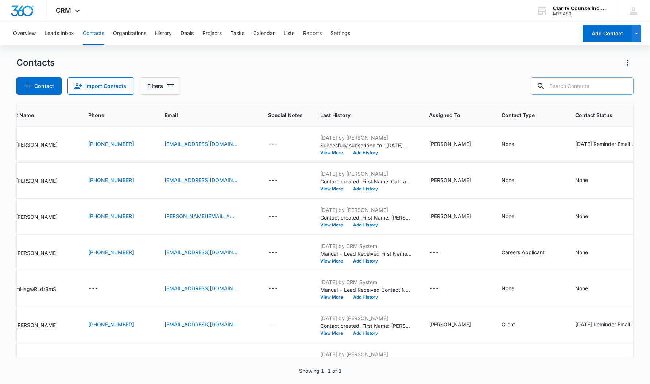
click at [624, 86] on div at bounding box center [624, 86] width 12 height 18
paste input "[EMAIL_ADDRESS][DOMAIN_NAME]"
type input "[EMAIL_ADDRESS][DOMAIN_NAME]"
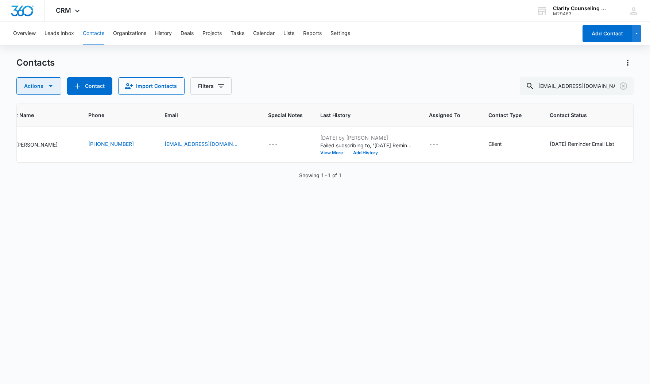
click at [621, 86] on icon "Clear" at bounding box center [623, 86] width 9 height 9
click at [621, 86] on div at bounding box center [624, 86] width 12 height 18
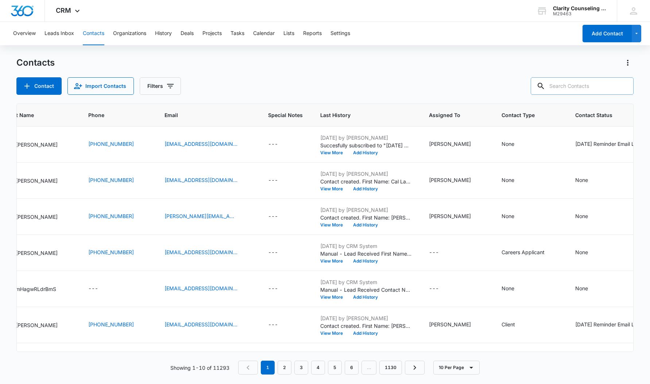
paste input "[EMAIL_ADDRESS][DOMAIN_NAME]"
type input "[EMAIL_ADDRESS][DOMAIN_NAME]"
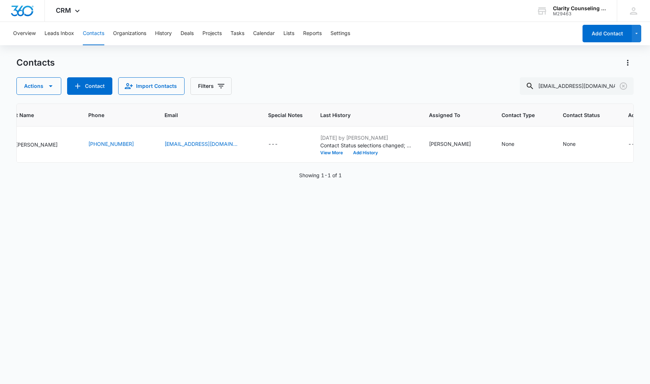
click at [624, 88] on icon "Clear" at bounding box center [623, 86] width 9 height 9
drag, startPoint x: 7, startPoint y: 66, endPoint x: 623, endPoint y: 88, distance: 617.1
click at [623, 88] on div at bounding box center [624, 86] width 12 height 18
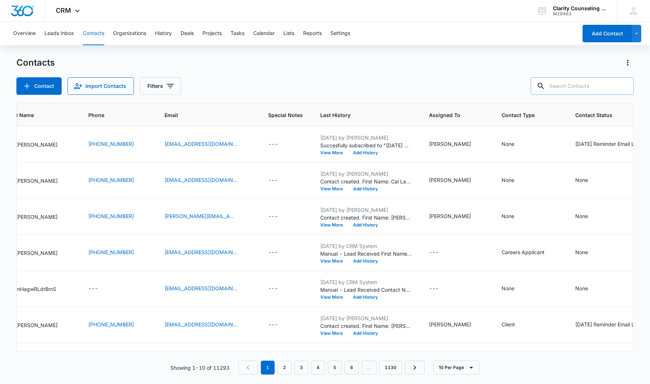
scroll to position [0, 0]
paste input "[EMAIL_ADDRESS][DOMAIN_NAME]"
type input "[EMAIL_ADDRESS][DOMAIN_NAME]"
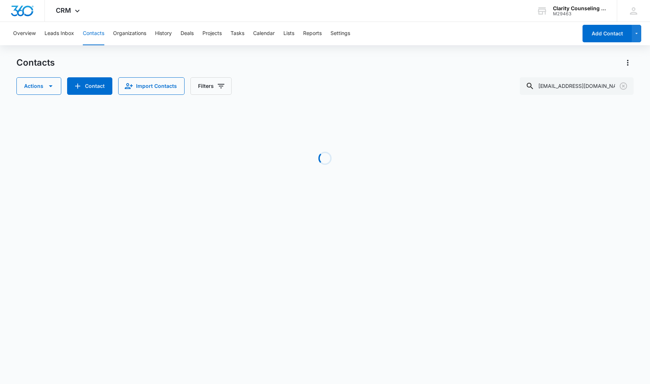
scroll to position [0, 68]
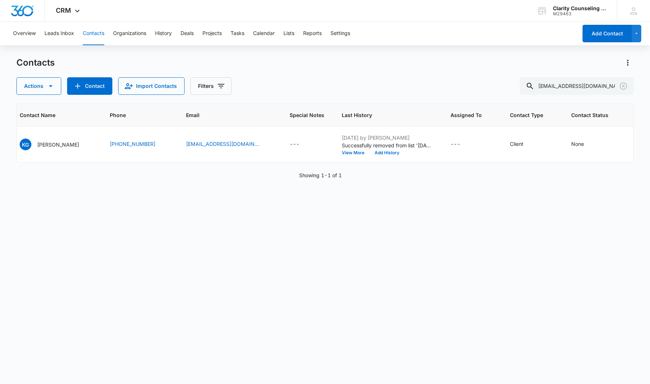
click at [622, 85] on icon "Clear" at bounding box center [623, 86] width 9 height 9
click at [622, 85] on div at bounding box center [624, 86] width 12 height 18
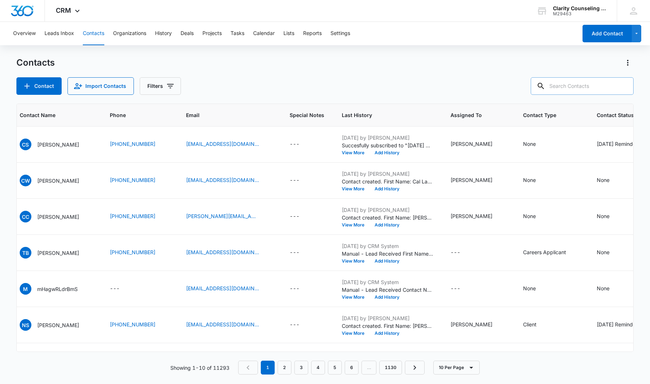
paste input "[EMAIL_ADDRESS][DOMAIN_NAME]"
type input "[EMAIL_ADDRESS][DOMAIN_NAME]"
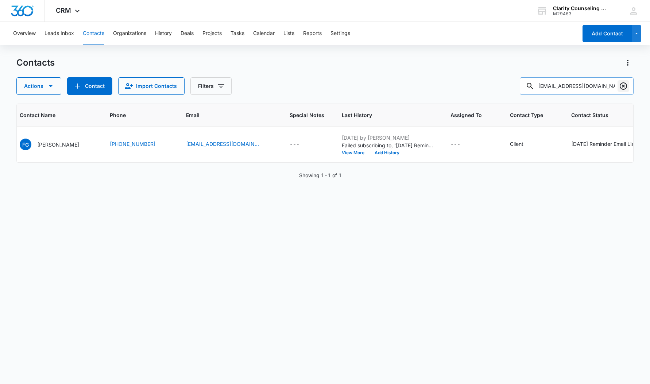
click at [623, 86] on icon "Clear" at bounding box center [623, 86] width 9 height 9
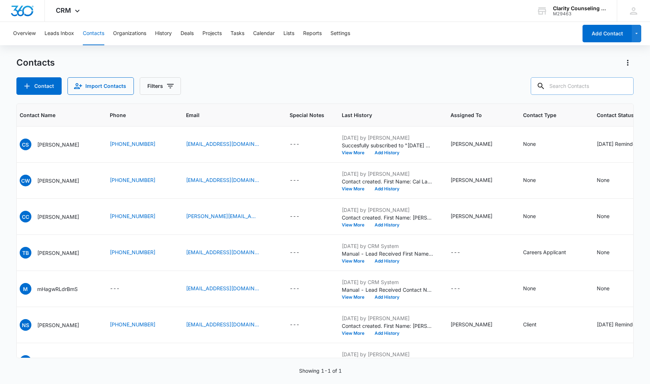
drag, startPoint x: 623, startPoint y: 86, endPoint x: 599, endPoint y: 86, distance: 24.1
click at [623, 86] on div at bounding box center [624, 86] width 12 height 18
paste input "[EMAIL_ADDRESS][DOMAIN_NAME]"
type input "[EMAIL_ADDRESS][DOMAIN_NAME]"
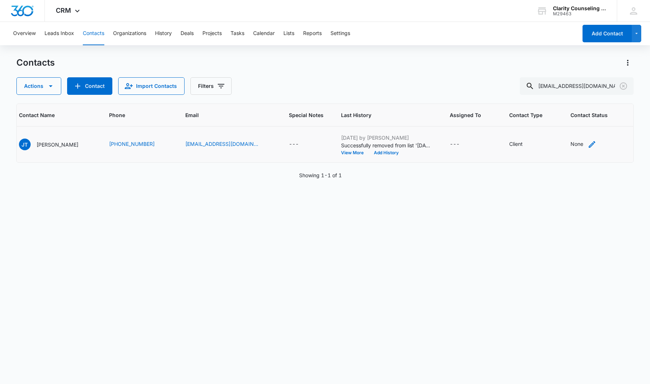
click at [571, 143] on div "None" at bounding box center [577, 144] width 13 height 8
click at [552, 101] on div at bounding box center [562, 97] width 36 height 9
click at [565, 158] on div "[DATE] Reminder Email List" at bounding box center [570, 149] width 67 height 21
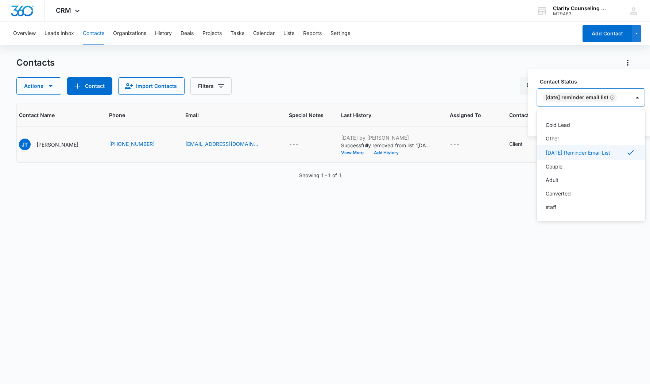
scroll to position [107, 0]
click at [617, 100] on div "[DATE] Reminder Email List" at bounding box center [580, 97] width 74 height 9
click at [643, 116] on button "Save" at bounding box center [635, 121] width 22 height 14
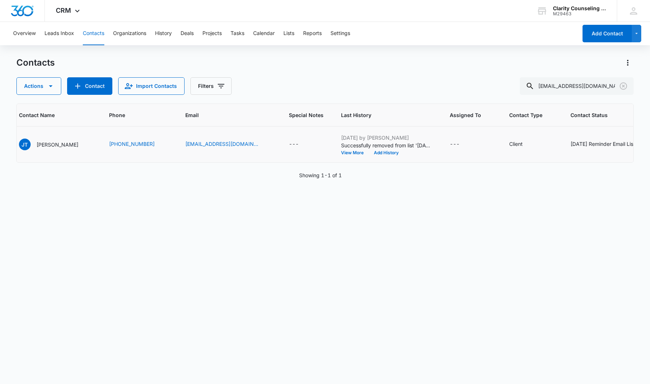
click at [624, 86] on icon "Clear" at bounding box center [623, 85] width 7 height 7
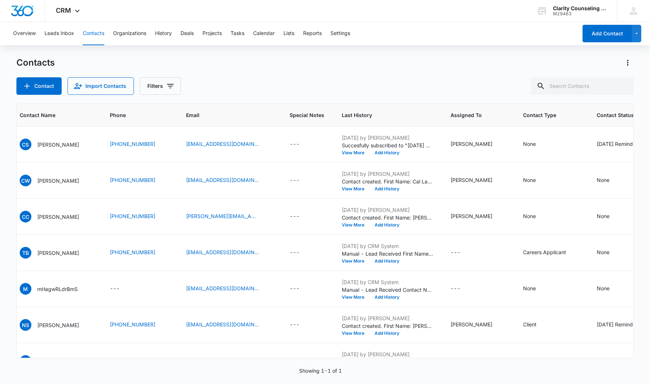
click at [624, 86] on div at bounding box center [624, 86] width 12 height 18
paste input "[EMAIL_ADDRESS][DOMAIN_NAME]"
type input "[EMAIL_ADDRESS][DOMAIN_NAME]"
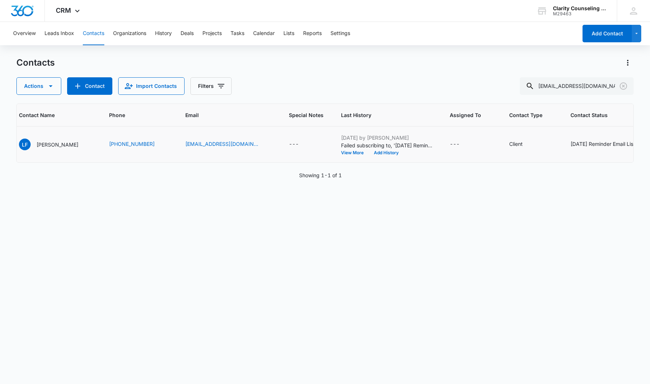
click at [592, 142] on div "[DATE] Reminder Email List" at bounding box center [603, 144] width 65 height 8
click at [527, 139] on icon "Remove Saturday Reminder Email List" at bounding box center [526, 138] width 5 height 5
click at [542, 159] on button "Save" at bounding box center [549, 161] width 22 height 14
click at [625, 87] on icon "Clear" at bounding box center [623, 86] width 9 height 9
click at [625, 87] on div at bounding box center [624, 86] width 12 height 18
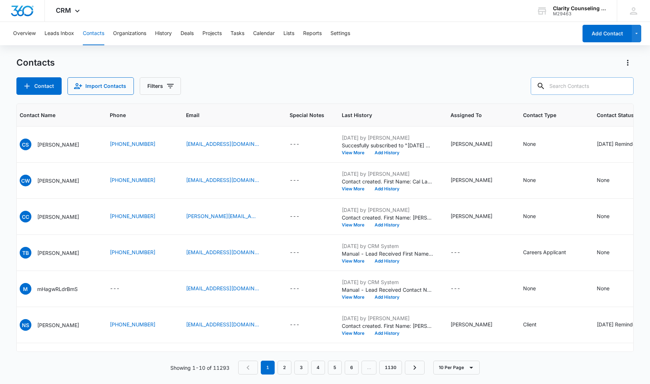
paste input "[EMAIL_ADDRESS][DOMAIN_NAME]"
type input "[EMAIL_ADDRESS][DOMAIN_NAME]"
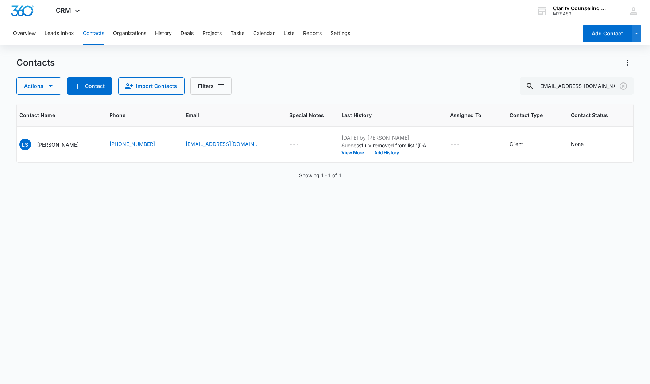
click at [626, 85] on icon "Clear" at bounding box center [623, 86] width 9 height 9
click at [626, 85] on div at bounding box center [624, 86] width 12 height 18
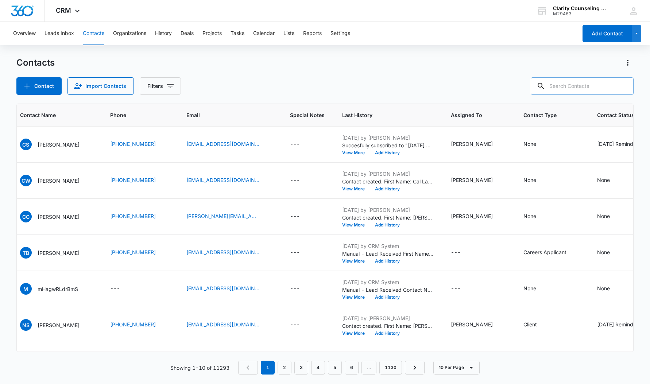
paste input "[EMAIL_ADDRESS][DOMAIN_NAME]"
type input "[EMAIL_ADDRESS][DOMAIN_NAME]"
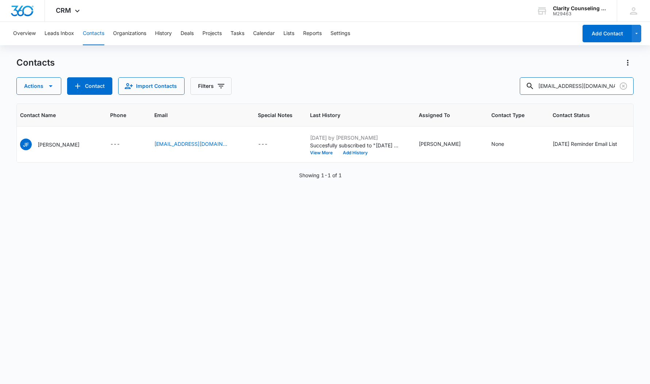
scroll to position [0, 0]
click at [621, 89] on icon "Clear" at bounding box center [623, 86] width 9 height 9
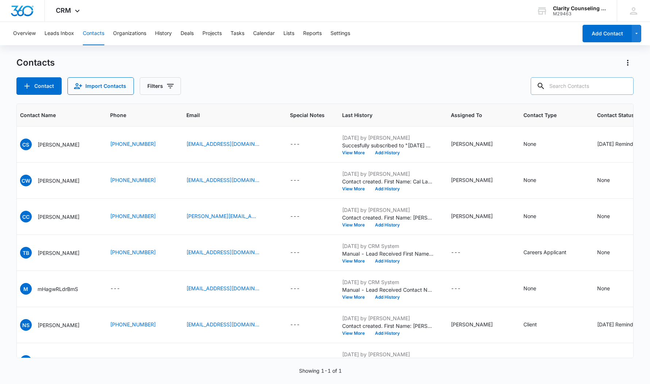
drag, startPoint x: 8, startPoint y: 90, endPoint x: 583, endPoint y: 89, distance: 574.8
click at [621, 89] on div at bounding box center [624, 86] width 12 height 18
paste input "[EMAIL_ADDRESS][DOMAIN_NAME]"
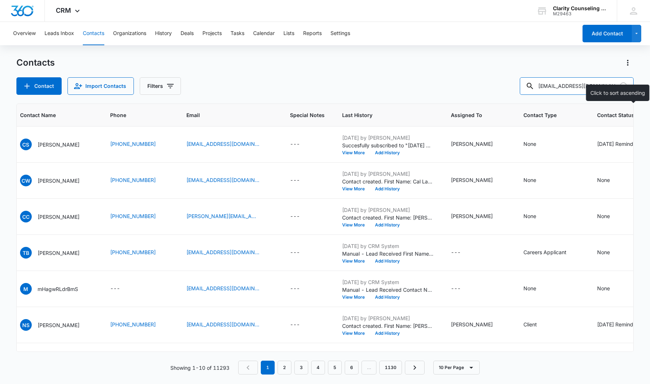
type input "[EMAIL_ADDRESS][DOMAIN_NAME]"
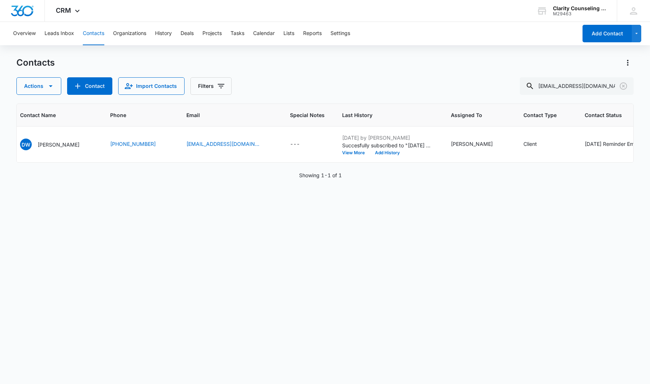
click at [622, 86] on icon "Clear" at bounding box center [623, 86] width 9 height 9
click at [622, 86] on div at bounding box center [624, 86] width 12 height 18
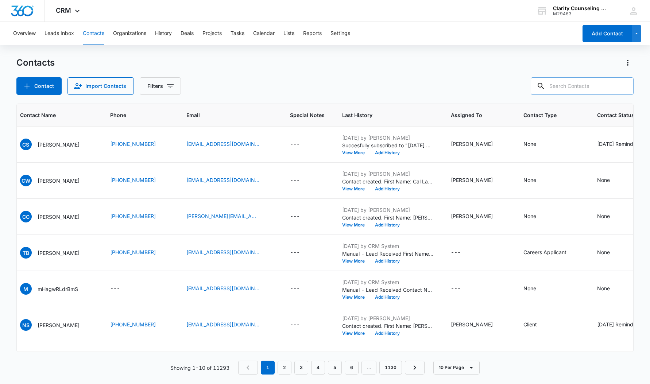
paste input "[EMAIL_ADDRESS][DOMAIN_NAME]"
type input "[EMAIL_ADDRESS][DOMAIN_NAME]"
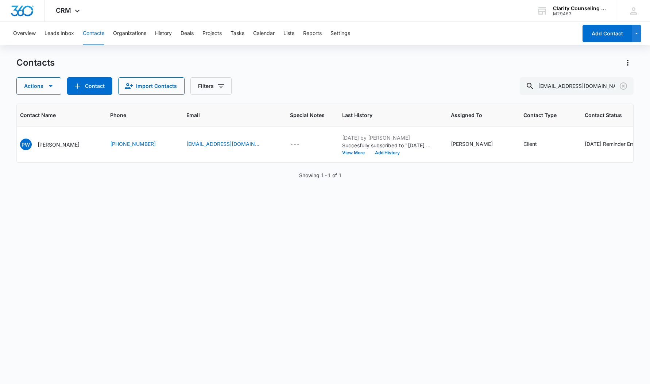
click at [623, 85] on icon "Clear" at bounding box center [623, 86] width 9 height 9
click at [623, 85] on div at bounding box center [624, 86] width 12 height 18
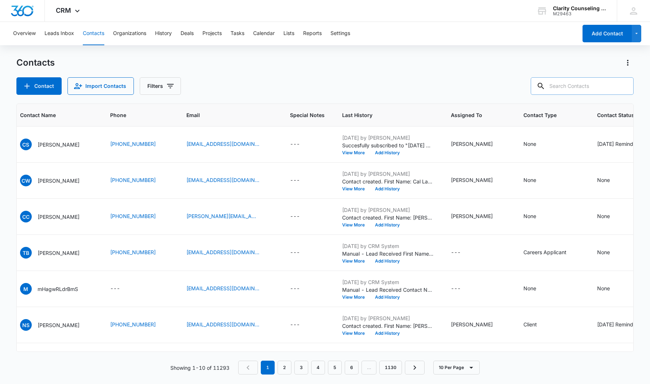
paste input "[EMAIL_ADDRESS][DOMAIN_NAME]"
type input "[EMAIL_ADDRESS][DOMAIN_NAME]"
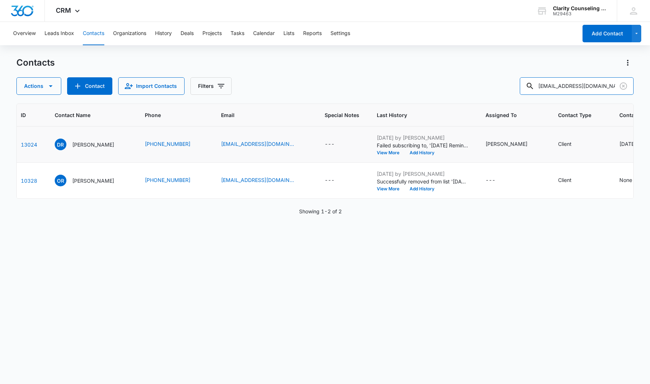
scroll to position [0, 33]
click at [619, 146] on div "[DATE] Reminder Email List" at bounding box center [651, 144] width 65 height 8
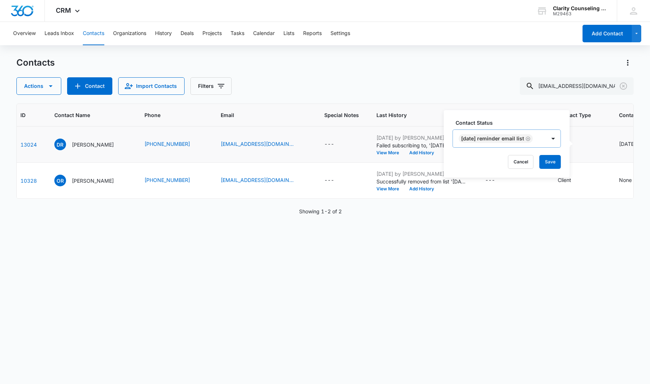
click at [530, 138] on icon "Remove Saturday Reminder Email List" at bounding box center [528, 138] width 5 height 5
click at [550, 161] on button "Save" at bounding box center [551, 161] width 22 height 14
click at [626, 88] on icon "Clear" at bounding box center [623, 86] width 9 height 9
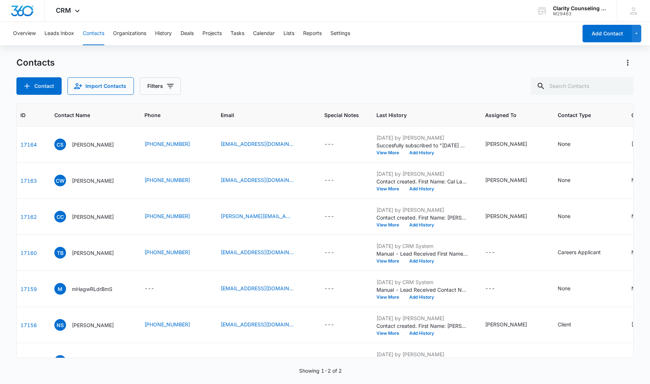
click at [626, 88] on div at bounding box center [624, 86] width 12 height 18
paste input "[EMAIL_ADDRESS][PERSON_NAME][DOMAIN_NAME]"
type input "[EMAIL_ADDRESS][PERSON_NAME][DOMAIN_NAME]"
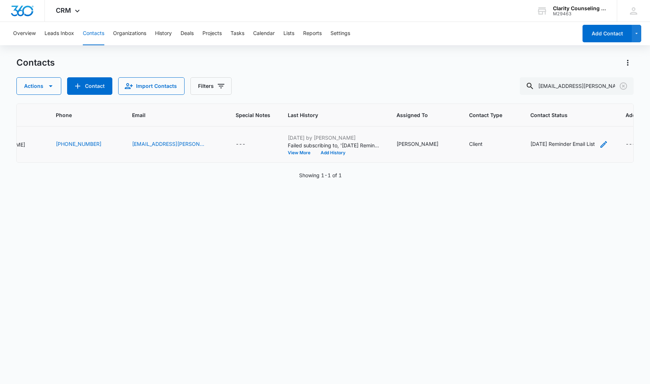
click at [570, 145] on div "[DATE] Reminder Email List" at bounding box center [563, 144] width 65 height 8
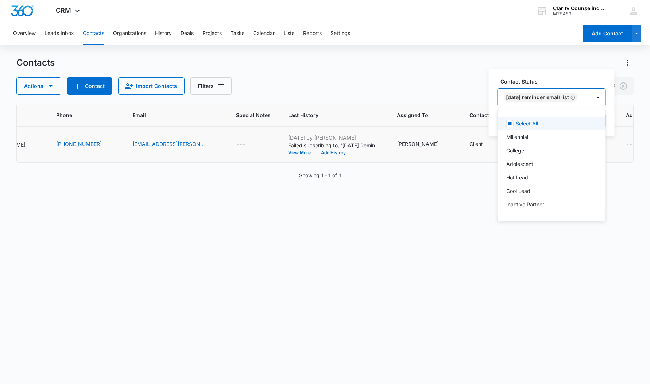
drag, startPoint x: 584, startPoint y: 100, endPoint x: 579, endPoint y: 99, distance: 4.8
click at [584, 100] on div "[DATE] Reminder Email List" at bounding box center [544, 98] width 93 height 18
click at [576, 99] on icon "Remove Saturday Reminder Email List" at bounding box center [573, 97] width 5 height 5
click at [558, 98] on div at bounding box center [557, 98] width 12 height 12
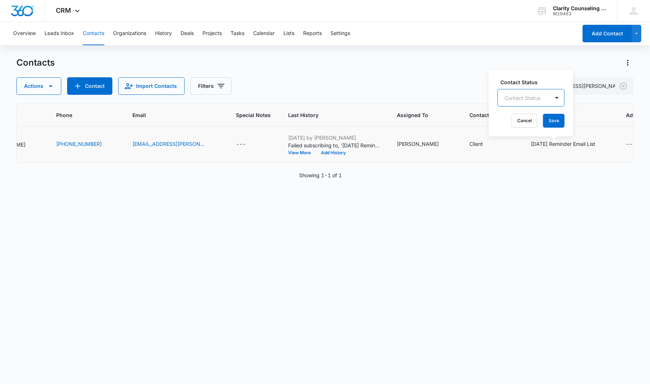
drag, startPoint x: 561, startPoint y: 118, endPoint x: 541, endPoint y: 123, distance: 20.3
click at [561, 119] on button "Save" at bounding box center [554, 121] width 22 height 14
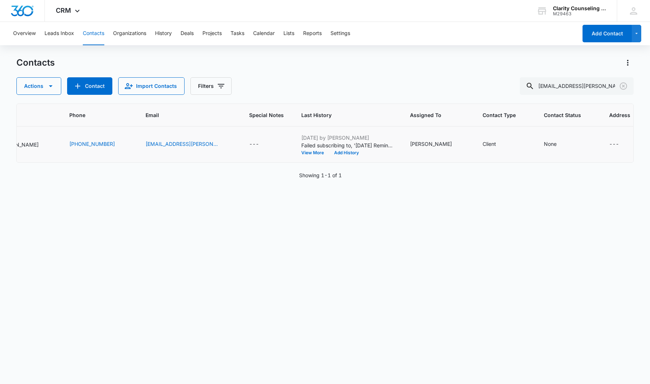
click at [624, 88] on icon "Clear" at bounding box center [623, 86] width 9 height 9
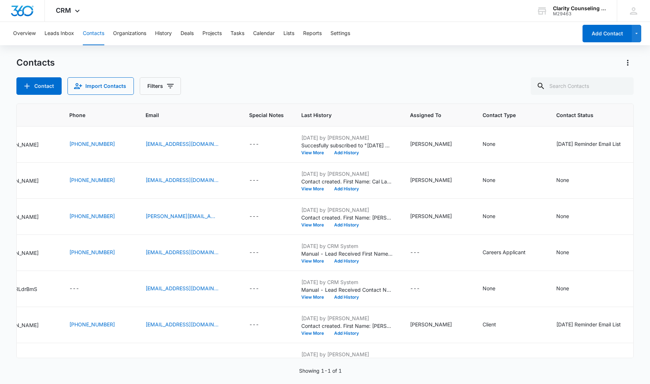
click at [624, 88] on div at bounding box center [624, 86] width 12 height 18
paste input "[EMAIL_ADDRESS][DOMAIN_NAME]"
type input "[EMAIL_ADDRESS][DOMAIN_NAME]"
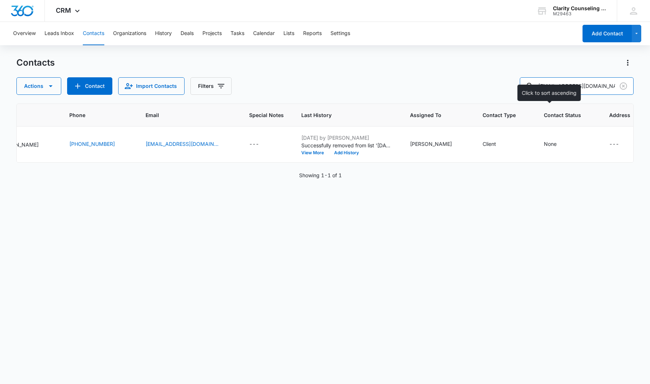
scroll to position [0, 98]
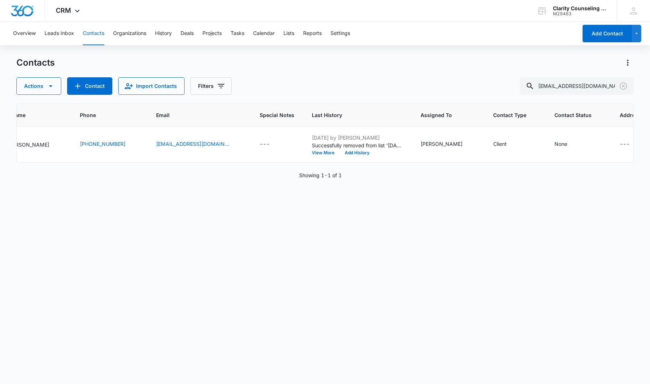
click at [624, 88] on icon "Clear" at bounding box center [623, 86] width 9 height 9
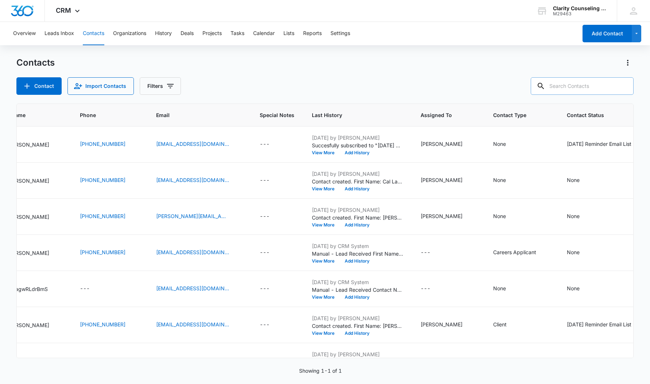
drag, startPoint x: 12, startPoint y: 61, endPoint x: 596, endPoint y: 88, distance: 584.5
click at [624, 88] on div at bounding box center [624, 86] width 12 height 18
paste input "[PERSON_NAME][EMAIL_ADDRESS][DOMAIN_NAME]"
type input "[PERSON_NAME][EMAIL_ADDRESS][DOMAIN_NAME]"
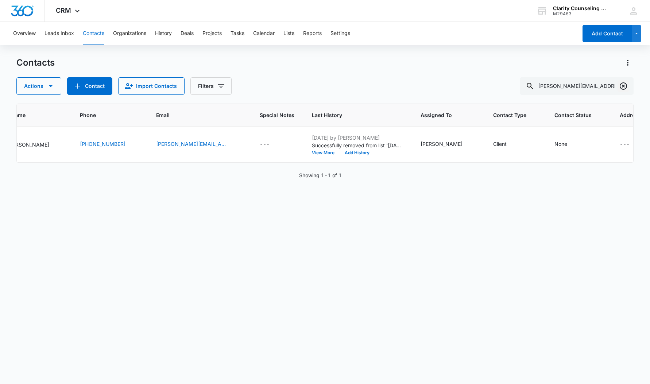
click at [626, 86] on icon "Clear" at bounding box center [623, 86] width 9 height 9
drag, startPoint x: 626, startPoint y: 86, endPoint x: 620, endPoint y: 86, distance: 5.5
click at [626, 86] on div at bounding box center [624, 86] width 12 height 18
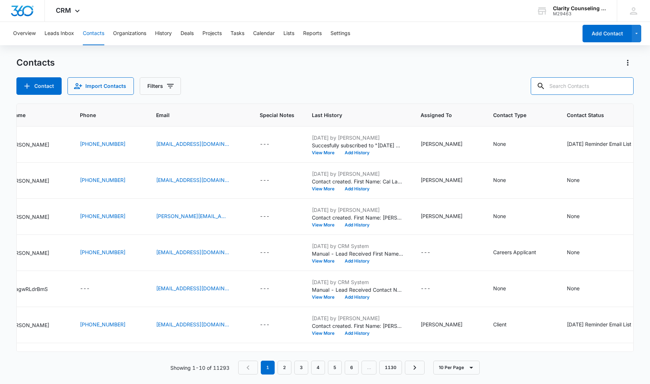
paste input "[EMAIL_ADDRESS][DOMAIN_NAME]"
type input "[EMAIL_ADDRESS][DOMAIN_NAME]"
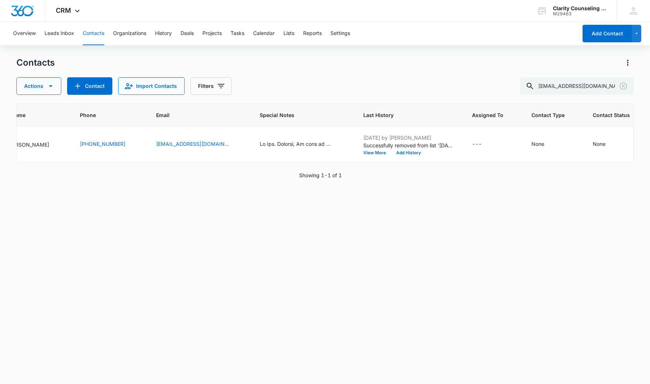
click at [622, 86] on icon "Clear" at bounding box center [623, 86] width 9 height 9
click at [622, 86] on div at bounding box center [624, 86] width 12 height 18
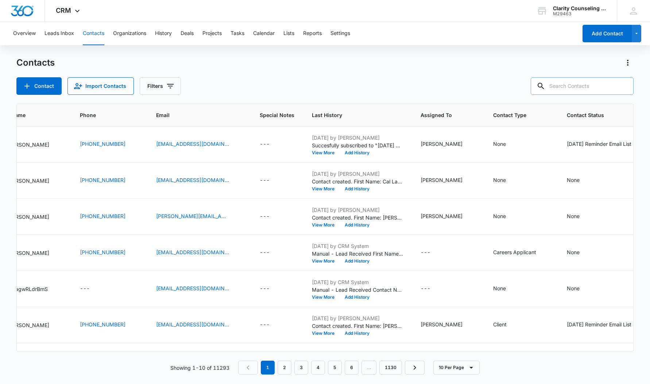
paste input "[EMAIL_ADDRESS][DOMAIN_NAME]"
type input "[EMAIL_ADDRESS][DOMAIN_NAME]"
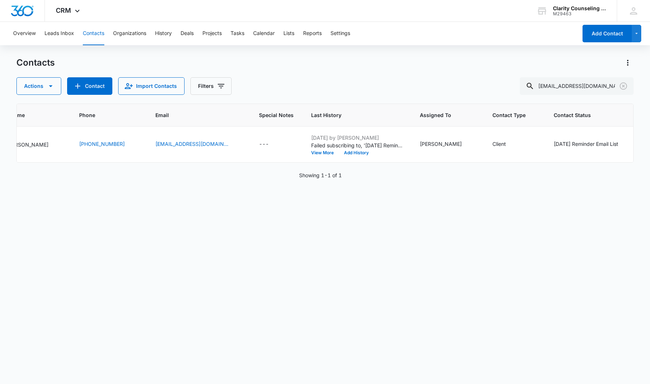
click at [623, 86] on icon "Clear" at bounding box center [623, 86] width 9 height 9
drag, startPoint x: 6, startPoint y: 27, endPoint x: 623, endPoint y: 86, distance: 620.0
click at [623, 86] on div at bounding box center [624, 86] width 12 height 18
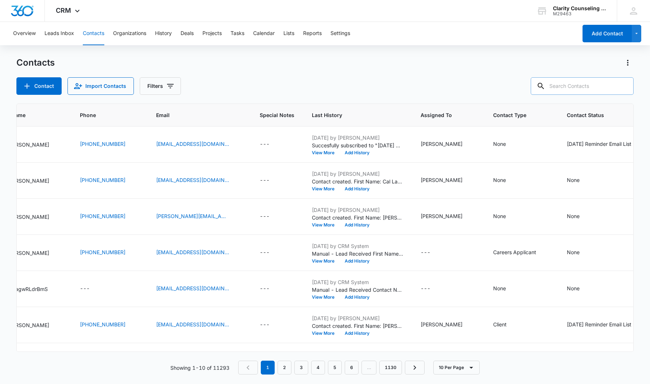
paste input "[EMAIL_ADDRESS][PERSON_NAME][DOMAIN_NAME]"
type input "[EMAIL_ADDRESS][PERSON_NAME][DOMAIN_NAME]"
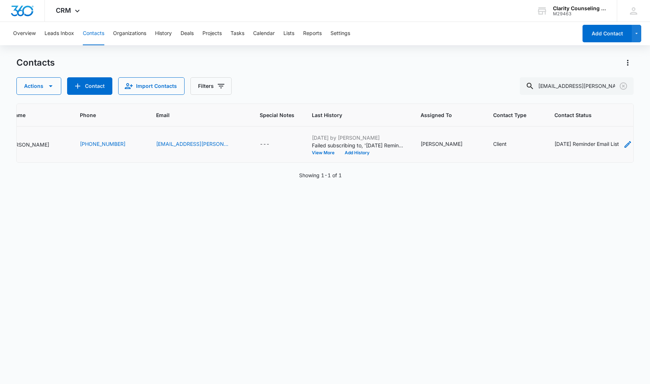
click at [555, 142] on div "[DATE] Reminder Email List" at bounding box center [587, 144] width 65 height 8
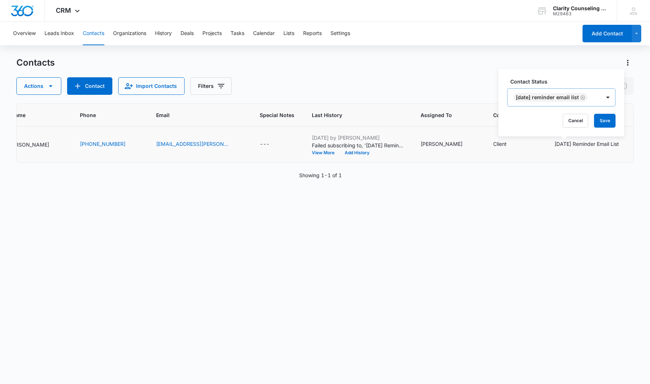
click at [585, 98] on icon "Remove Saturday Reminder Email List" at bounding box center [583, 97] width 4 height 4
click at [565, 119] on button "Save" at bounding box center [564, 121] width 22 height 14
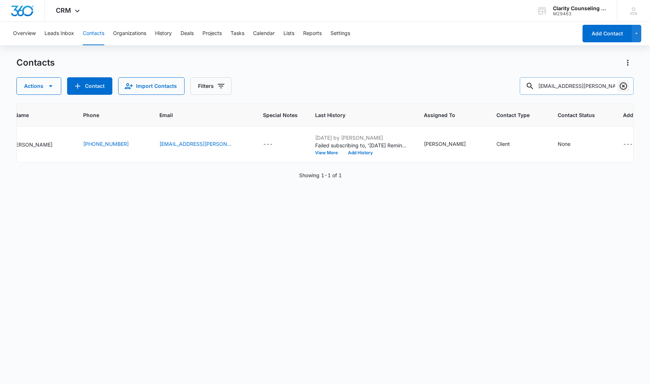
click at [622, 86] on icon "Clear" at bounding box center [623, 86] width 9 height 9
click at [622, 86] on div at bounding box center [624, 86] width 12 height 18
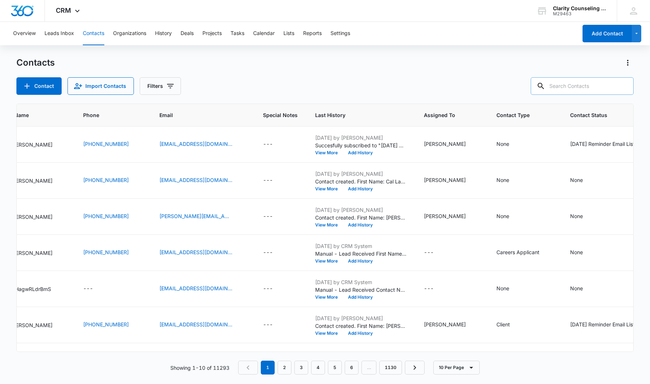
paste input "[EMAIL_ADDRESS][DOMAIN_NAME]"
type input "[EMAIL_ADDRESS][DOMAIN_NAME]"
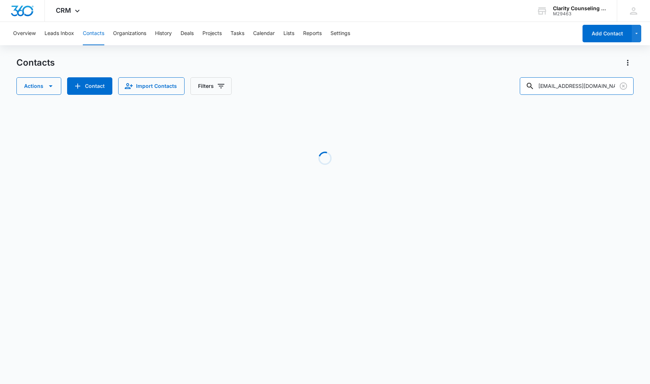
scroll to position [0, 92]
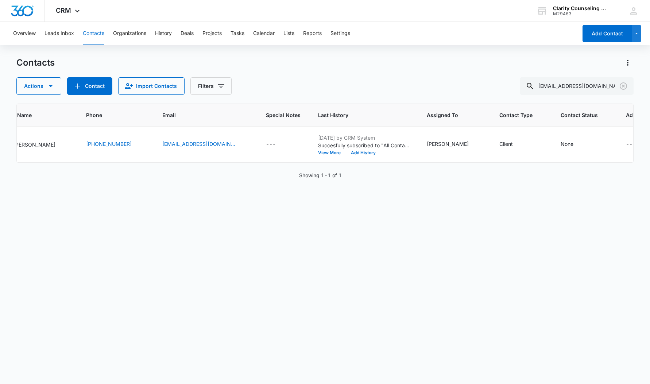
click at [624, 85] on icon "Clear" at bounding box center [623, 86] width 9 height 9
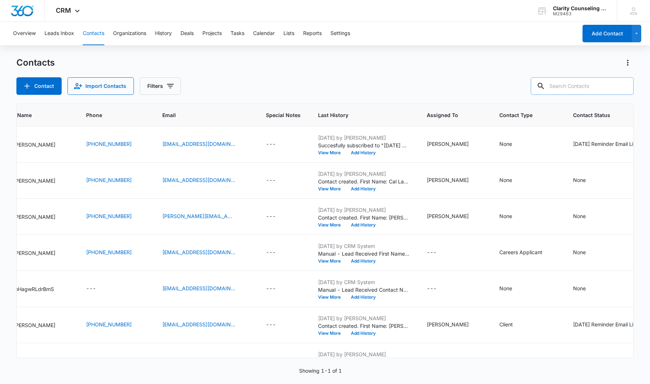
drag, startPoint x: 2, startPoint y: 31, endPoint x: 613, endPoint y: 86, distance: 613.0
click at [624, 85] on div at bounding box center [624, 86] width 12 height 18
paste input "[EMAIL_ADDRESS][DOMAIN_NAME]"
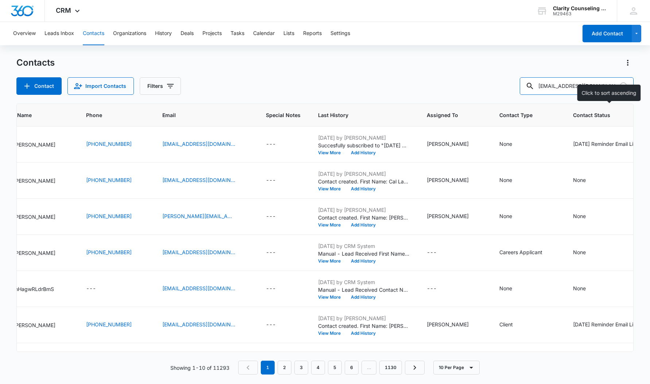
type input "[EMAIL_ADDRESS][DOMAIN_NAME]"
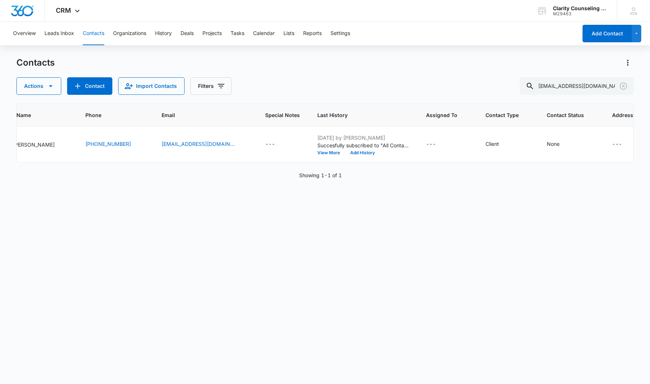
click at [620, 86] on icon "Clear" at bounding box center [623, 85] width 7 height 7
drag, startPoint x: 7, startPoint y: 102, endPoint x: 620, endPoint y: 86, distance: 614.0
click at [620, 86] on div at bounding box center [624, 86] width 12 height 18
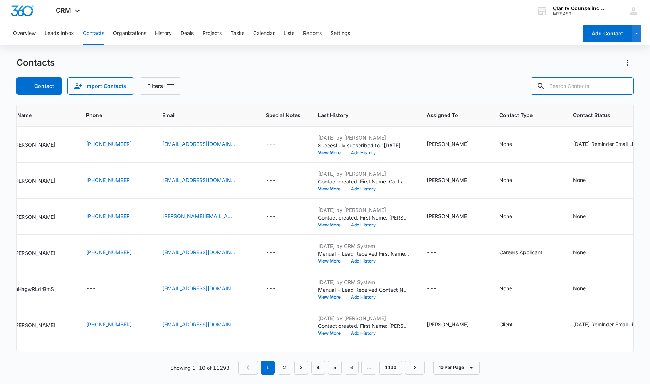
scroll to position [0, 0]
paste input "[EMAIL_ADDRESS][DOMAIN_NAME]"
type input "[EMAIL_ADDRESS][DOMAIN_NAME]"
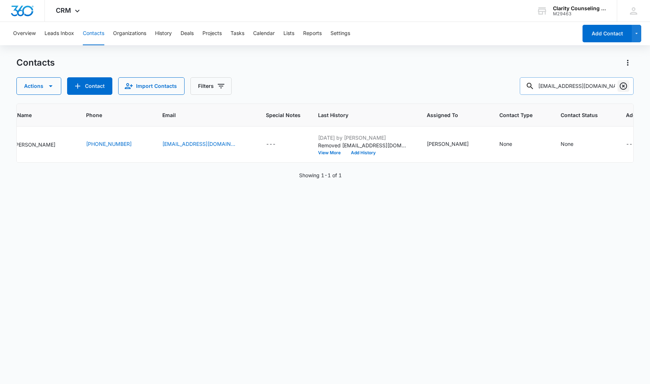
click at [623, 86] on icon "Clear" at bounding box center [623, 86] width 9 height 9
drag, startPoint x: 623, startPoint y: 86, endPoint x: 607, endPoint y: 85, distance: 16.1
click at [623, 86] on div at bounding box center [624, 86] width 12 height 18
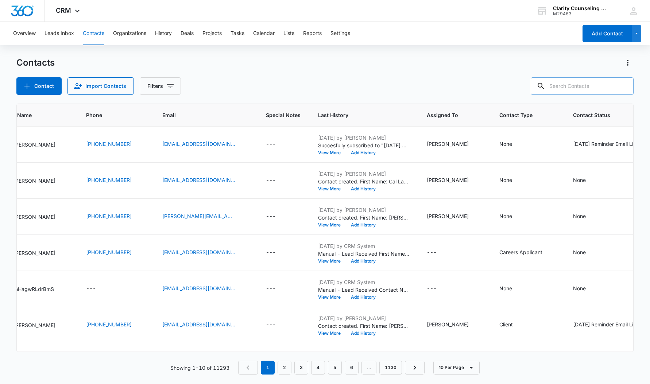
paste input "[EMAIL_ADDRESS][PERSON_NAME][DOMAIN_NAME]"
type input "[EMAIL_ADDRESS][PERSON_NAME][DOMAIN_NAME]"
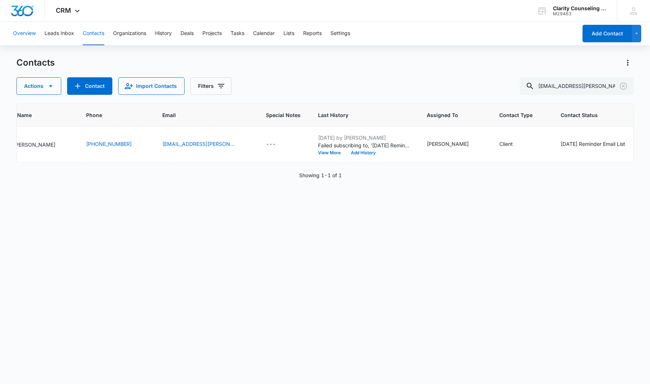
click at [625, 86] on icon "Clear" at bounding box center [623, 86] width 9 height 9
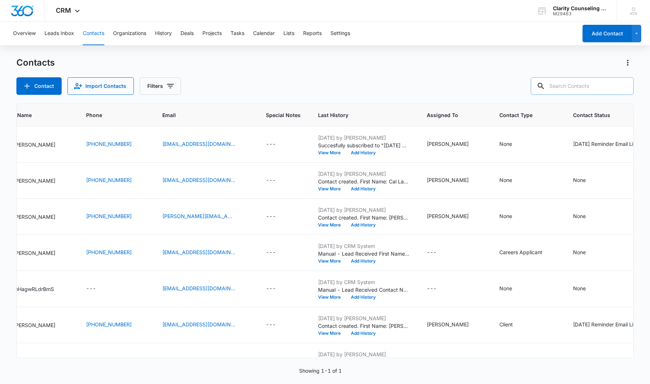
drag, startPoint x: 14, startPoint y: 37, endPoint x: 594, endPoint y: 86, distance: 582.3
click at [625, 86] on div at bounding box center [624, 86] width 12 height 18
paste input "[EMAIL_ADDRESS][DOMAIN_NAME]"
type input "[EMAIL_ADDRESS][DOMAIN_NAME]"
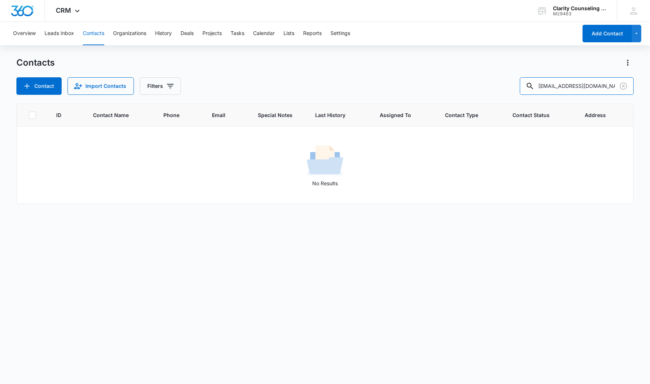
scroll to position [0, 0]
click at [38, 88] on button "Contact" at bounding box center [38, 86] width 45 height 18
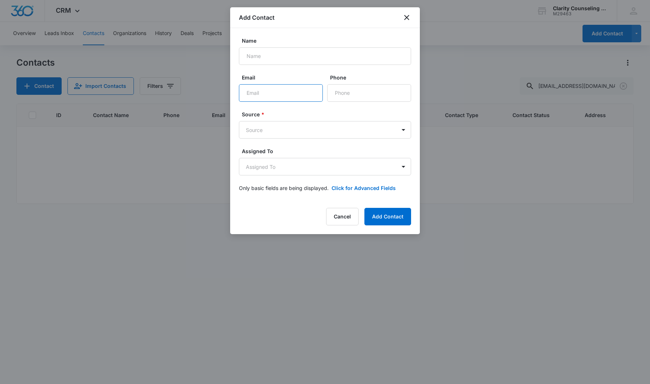
paste input "[EMAIL_ADDRESS][DOMAIN_NAME]"
type input "[EMAIL_ADDRESS][DOMAIN_NAME]"
paste input "[PERSON_NAME]"
type input "[PERSON_NAME]"
paste input "[PHONE_NUMBER]"
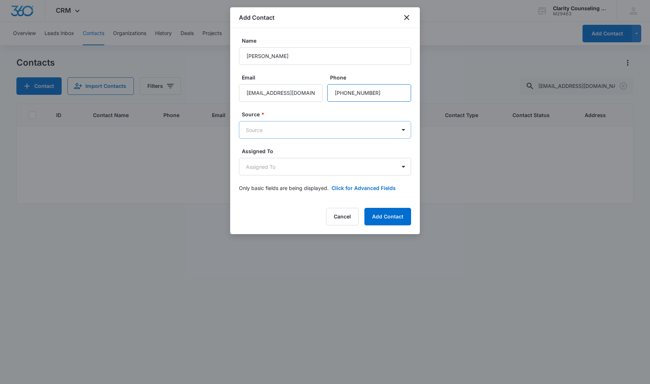
type input "[PHONE_NUMBER]"
click at [331, 131] on body "CRM Apps Reputation Websites Forms CRM Email Social Content Ads Intelligence Fi…" at bounding box center [325, 192] width 650 height 384
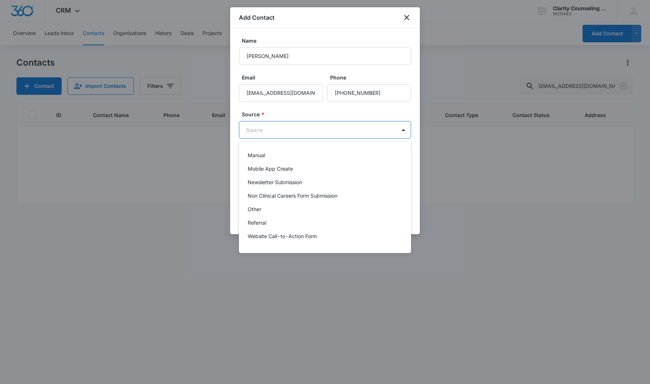
scroll to position [92, 0]
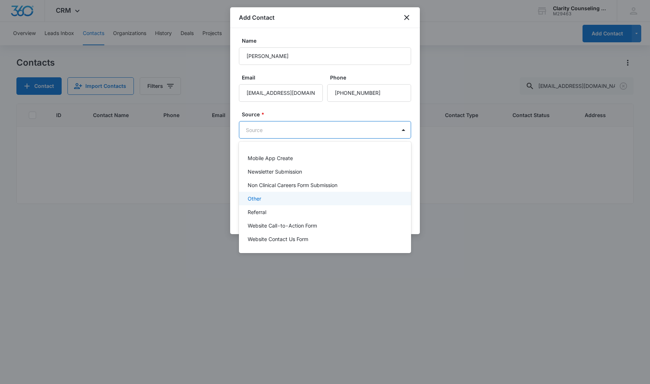
click at [254, 200] on p "Other" at bounding box center [255, 199] width 14 height 8
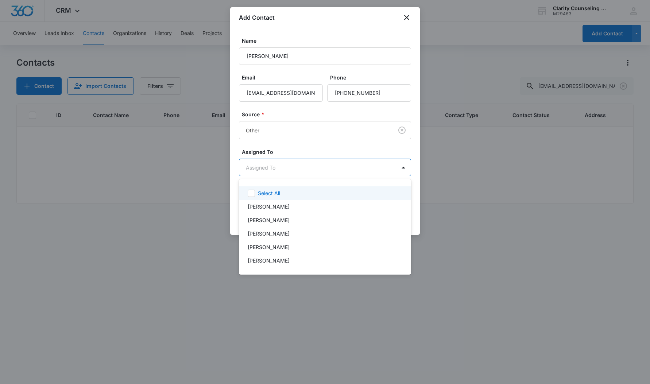
click at [259, 169] on body "CRM Apps Reputation Websites Forms CRM Email Social Content Ads Intelligence Fi…" at bounding box center [325, 192] width 650 height 384
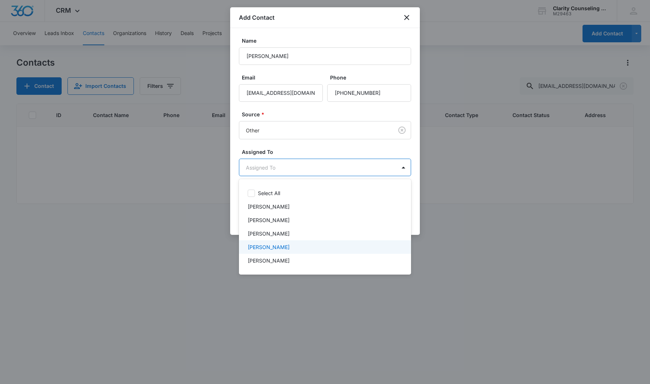
drag, startPoint x: 269, startPoint y: 250, endPoint x: 283, endPoint y: 211, distance: 41.7
click at [269, 250] on p "[PERSON_NAME]" at bounding box center [269, 247] width 42 height 8
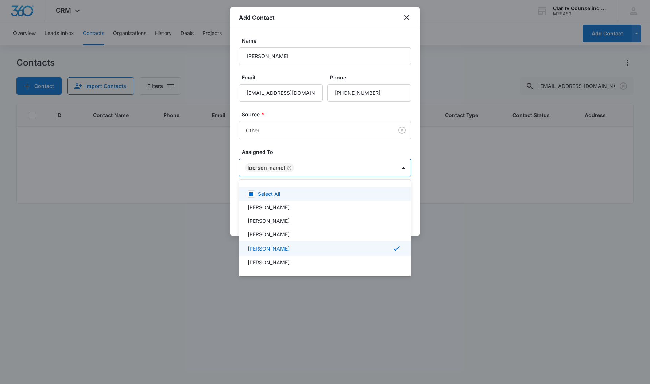
click at [307, 154] on div at bounding box center [325, 192] width 650 height 384
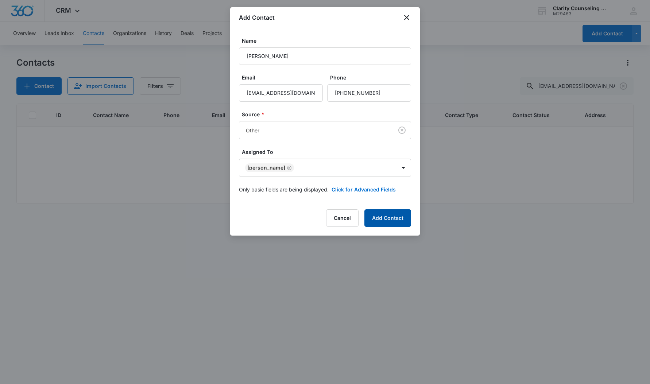
click at [375, 218] on button "Add Contact" at bounding box center [388, 218] width 47 height 18
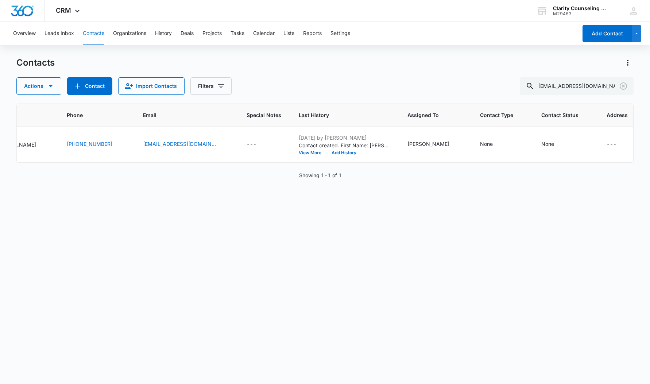
scroll to position [0, 111]
click at [622, 87] on icon "Clear" at bounding box center [623, 86] width 9 height 9
click at [622, 87] on div at bounding box center [624, 86] width 12 height 18
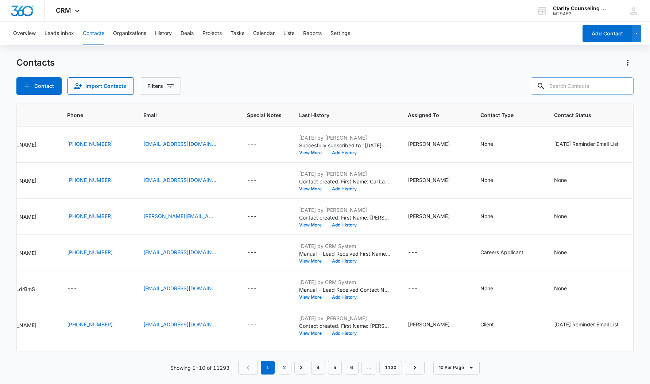
paste input "[EMAIL_ADDRESS][DOMAIN_NAME]"
type input "[EMAIL_ADDRESS][DOMAIN_NAME]"
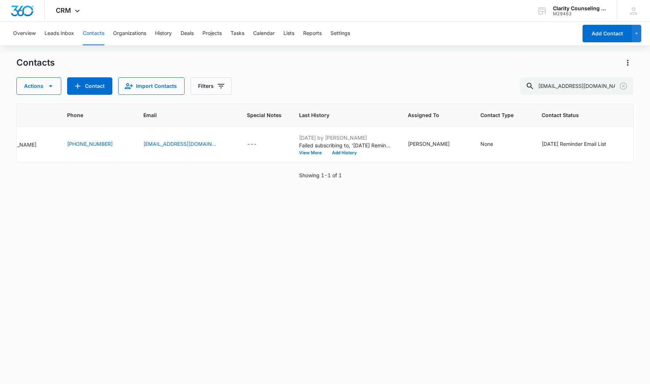
click at [623, 86] on icon "Clear" at bounding box center [623, 85] width 7 height 7
drag, startPoint x: 10, startPoint y: 128, endPoint x: 619, endPoint y: 87, distance: 610.1
click at [623, 86] on div at bounding box center [624, 86] width 12 height 18
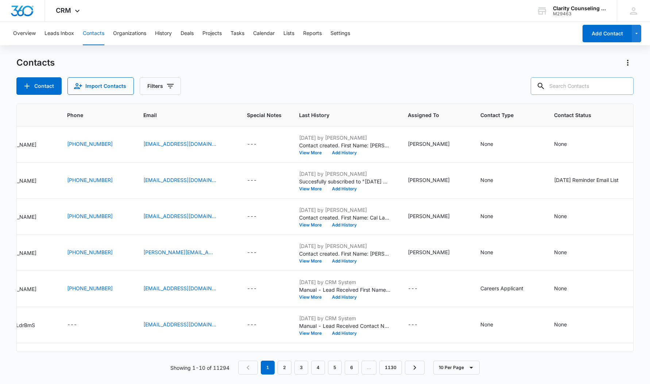
paste input "[EMAIL_ADDRESS][DOMAIN_NAME]"
type input "[EMAIL_ADDRESS][DOMAIN_NAME]"
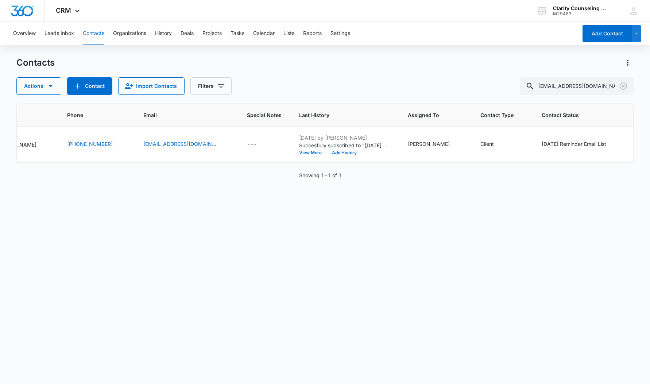
click at [624, 86] on icon "Clear" at bounding box center [623, 85] width 7 height 7
click at [624, 86] on div at bounding box center [624, 86] width 12 height 18
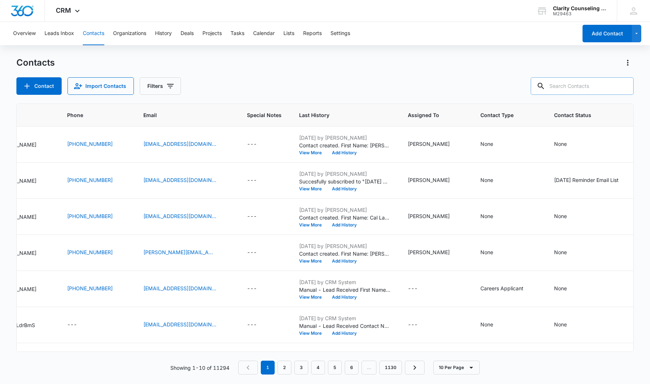
paste input "[EMAIL_ADDRESS][DOMAIN_NAME]"
type input "[EMAIL_ADDRESS][DOMAIN_NAME]"
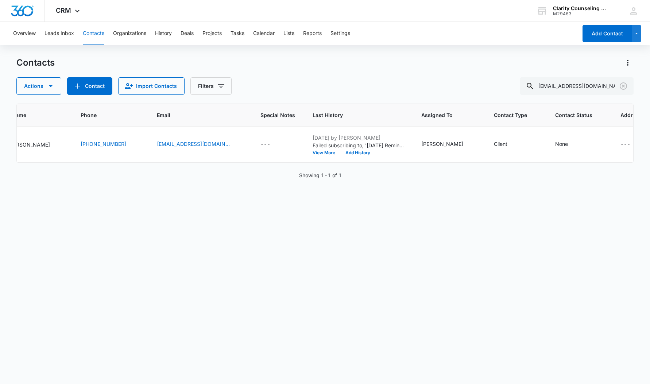
scroll to position [0, 0]
click at [624, 86] on icon "Clear" at bounding box center [623, 85] width 7 height 7
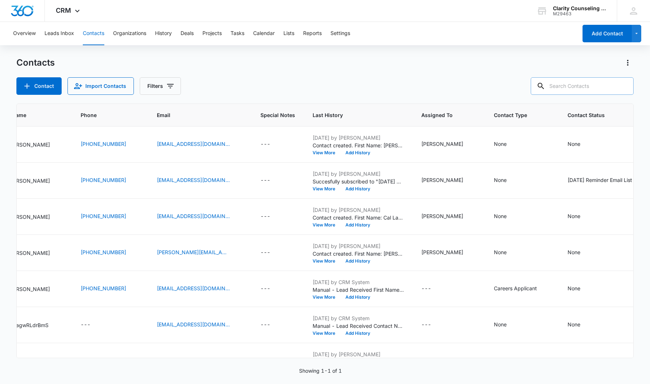
click at [624, 86] on div at bounding box center [624, 86] width 12 height 18
paste input "[EMAIL_ADDRESS][DOMAIN_NAME]"
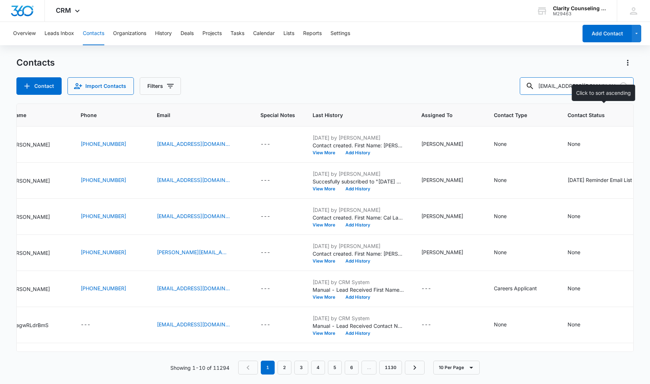
type input "[EMAIL_ADDRESS][DOMAIN_NAME]"
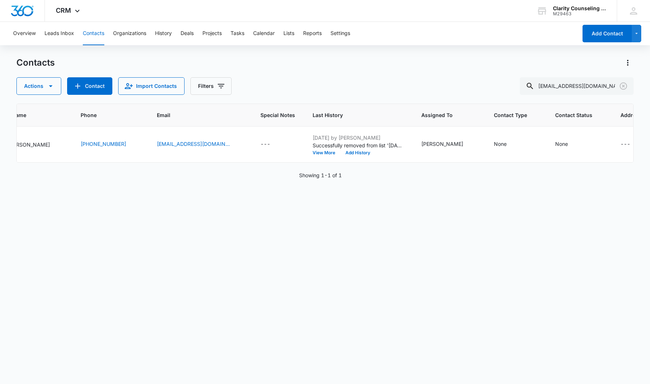
click at [624, 85] on icon "Clear" at bounding box center [623, 86] width 9 height 9
click at [624, 85] on div at bounding box center [624, 86] width 12 height 18
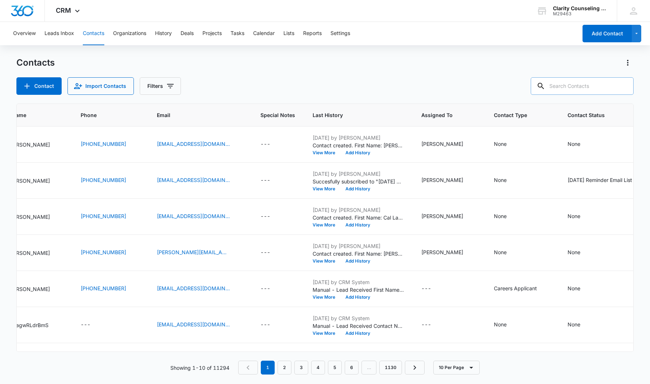
paste input "[EMAIL_ADDRESS][DOMAIN_NAME]"
type input "[EMAIL_ADDRESS][DOMAIN_NAME]"
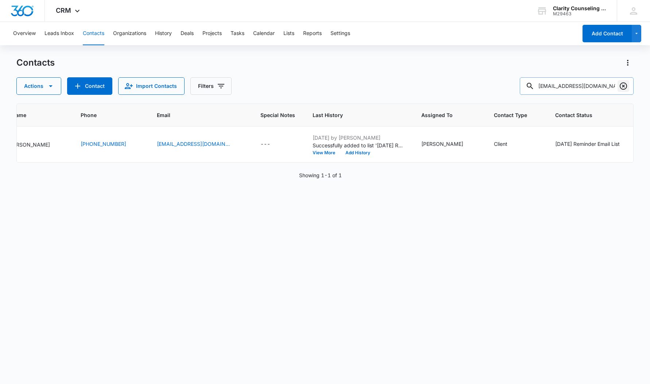
click at [627, 85] on icon "Clear" at bounding box center [623, 86] width 9 height 9
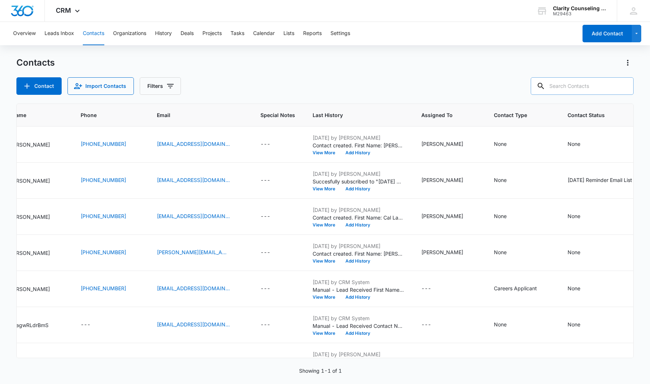
drag, startPoint x: 627, startPoint y: 85, endPoint x: 605, endPoint y: 88, distance: 22.0
click at [627, 85] on div at bounding box center [624, 86] width 12 height 18
paste input "[EMAIL_ADDRESS][DOMAIN_NAME]"
type input "[EMAIL_ADDRESS][DOMAIN_NAME]"
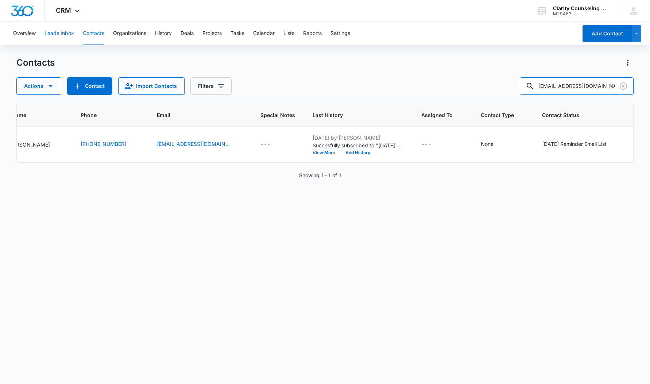
scroll to position [0, 97]
